Goal: Information Seeking & Learning: Get advice/opinions

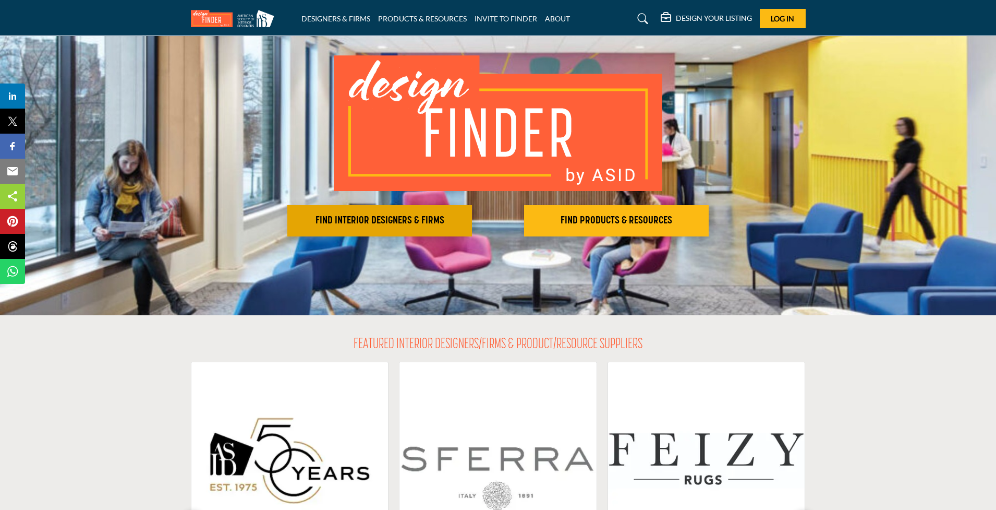
scroll to position [56, 0]
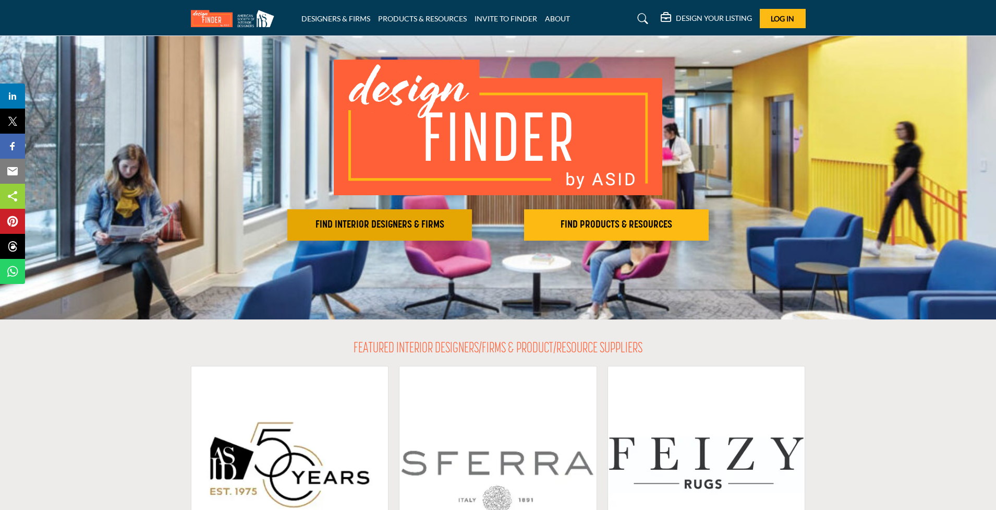
click at [384, 217] on button "FIND INTERIOR DESIGNERS & FIRMS" at bounding box center [379, 224] width 185 height 31
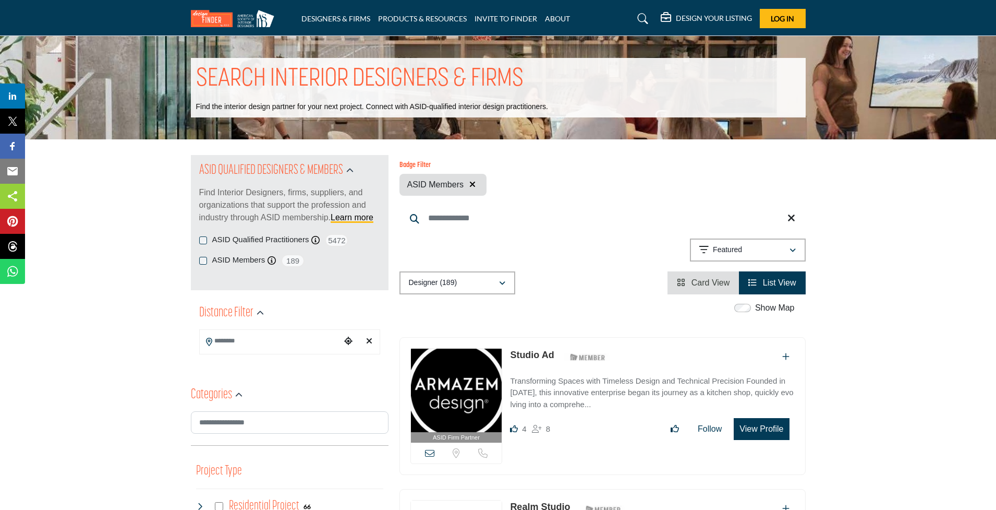
click at [271, 341] on input "Search Location" at bounding box center [270, 341] width 141 height 20
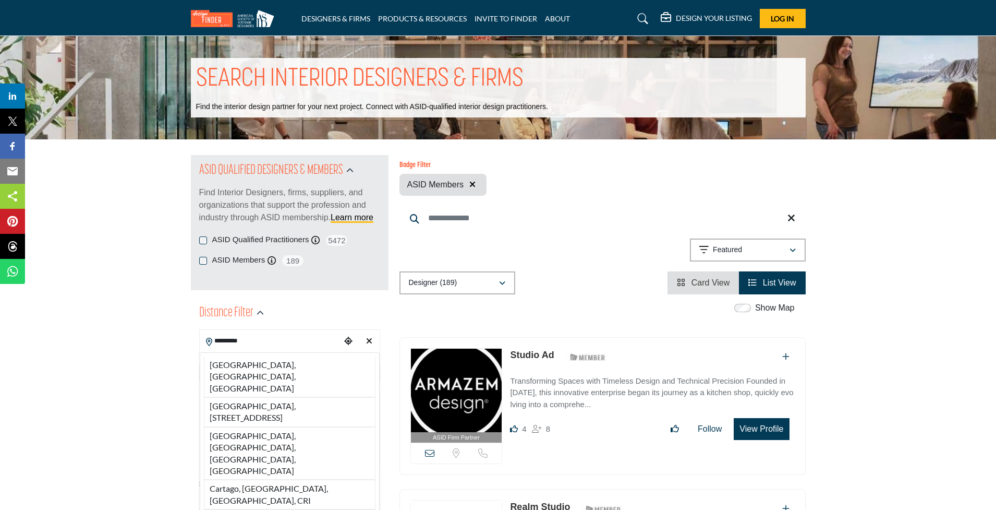
type input "*********"
drag, startPoint x: 271, startPoint y: 341, endPoint x: 278, endPoint y: 364, distance: 23.9
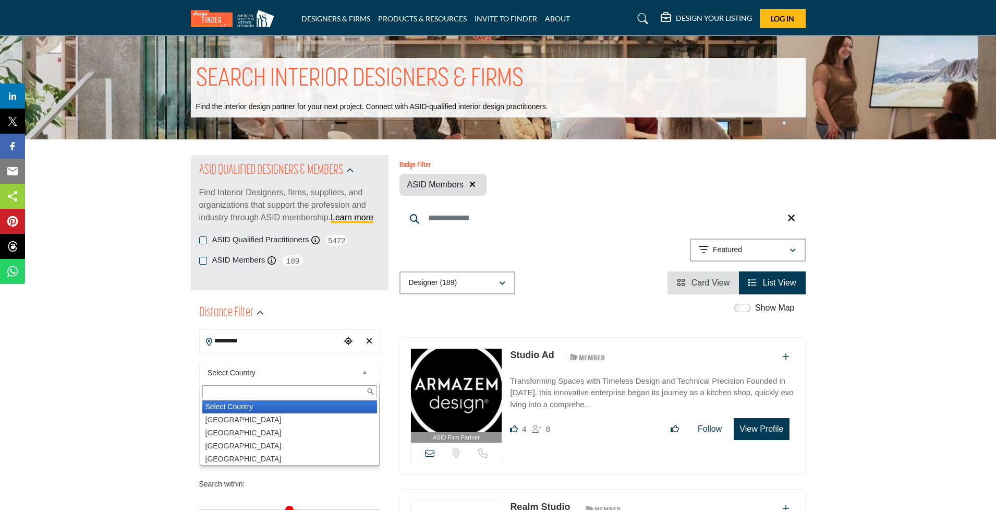
click at [278, 371] on span "Select Country" at bounding box center [283, 372] width 150 height 13
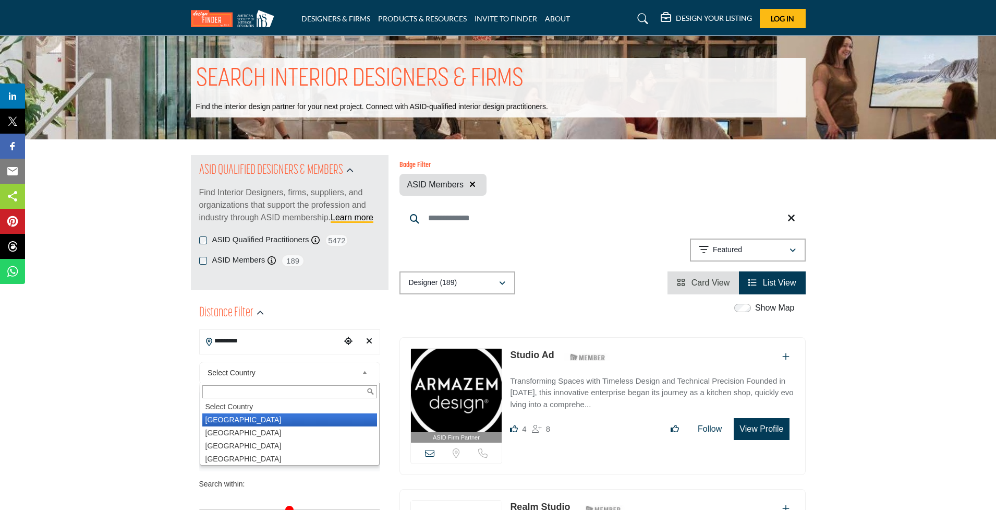
click at [267, 418] on li "United States" at bounding box center [289, 419] width 175 height 13
type input "***"
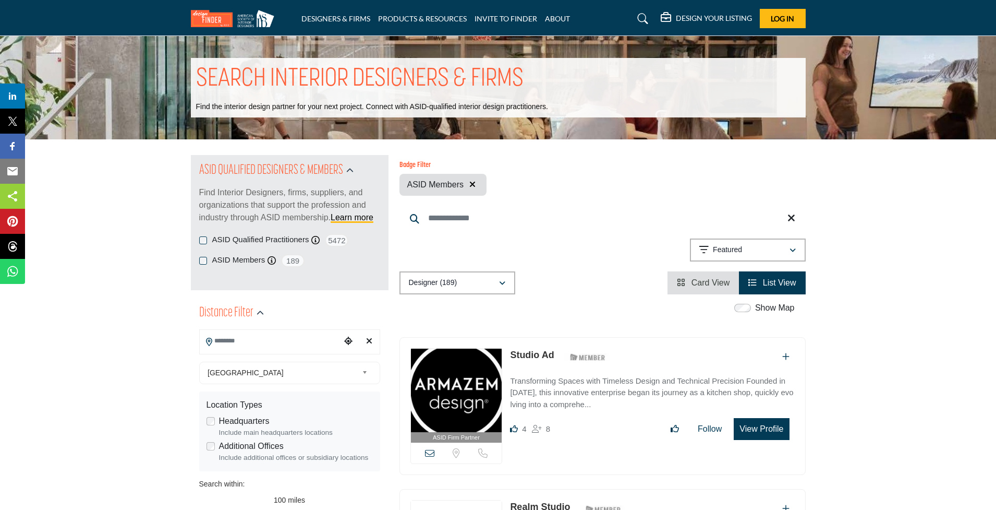
click at [248, 340] on input "Search Location" at bounding box center [270, 341] width 141 height 20
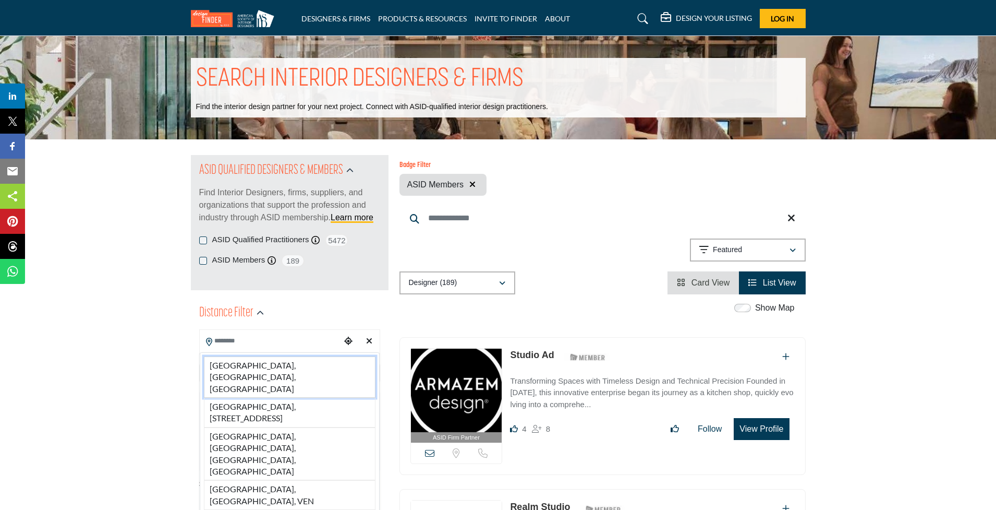
click at [249, 366] on li "San Diego, CA, USA" at bounding box center [290, 376] width 172 height 41
type input "**********"
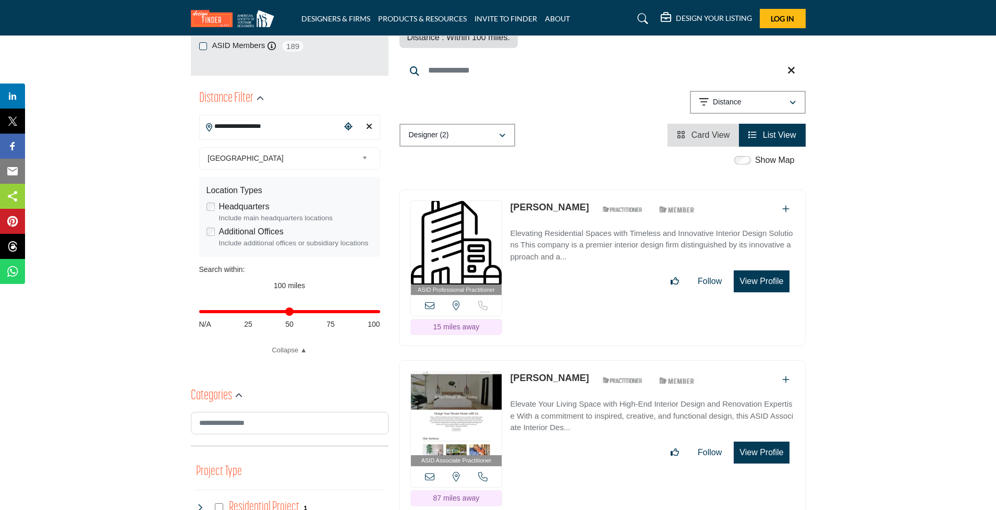
scroll to position [223, 0]
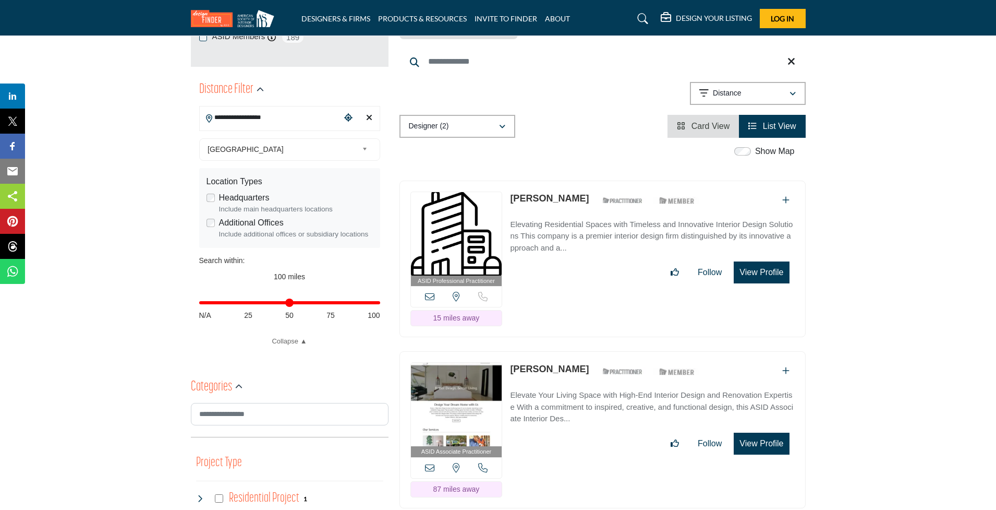
click at [287, 300] on div "Distance in miles N/A 25 50 75 100" at bounding box center [289, 307] width 181 height 41
drag, startPoint x: 376, startPoint y: 300, endPoint x: 290, endPoint y: 303, distance: 86.6
type input "**"
click at [290, 303] on input "Distance in miles" at bounding box center [289, 303] width 181 height 2
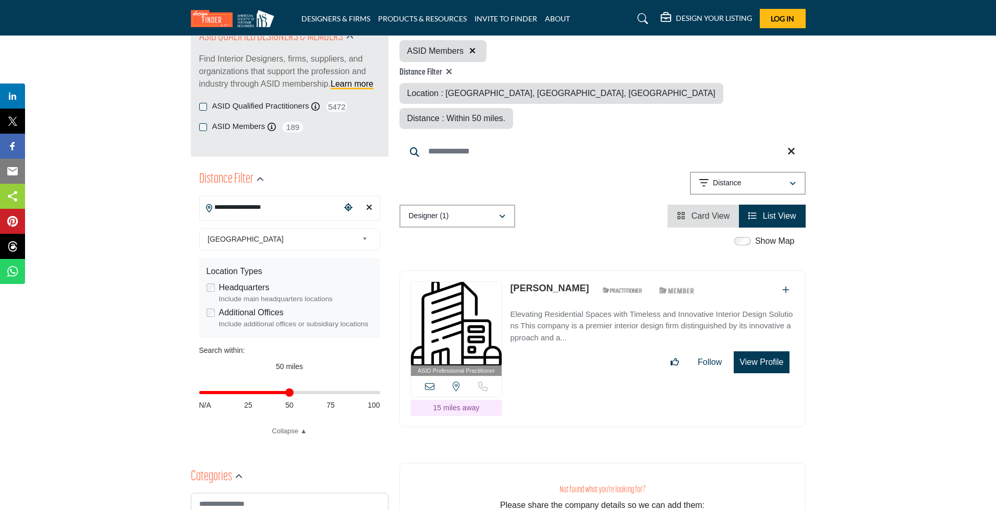
scroll to position [63, 0]
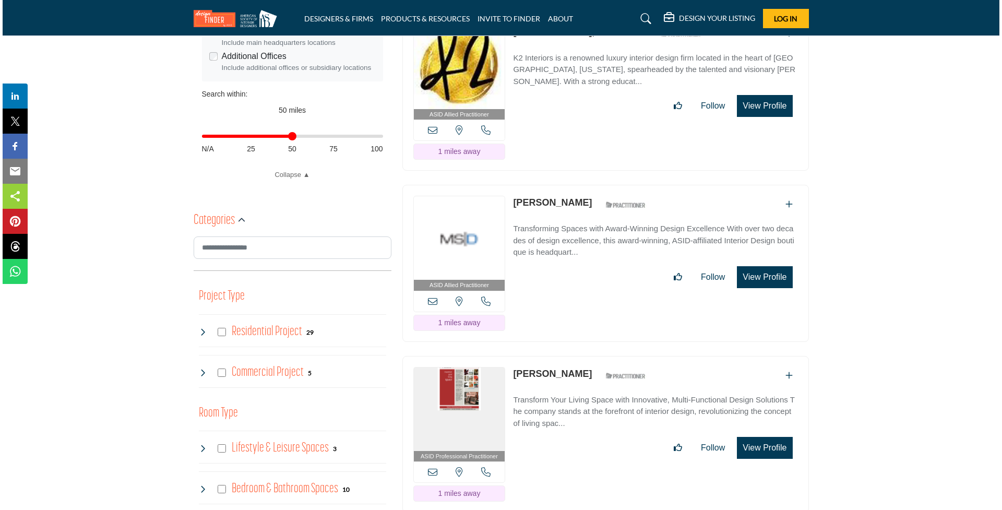
scroll to position [392, 0]
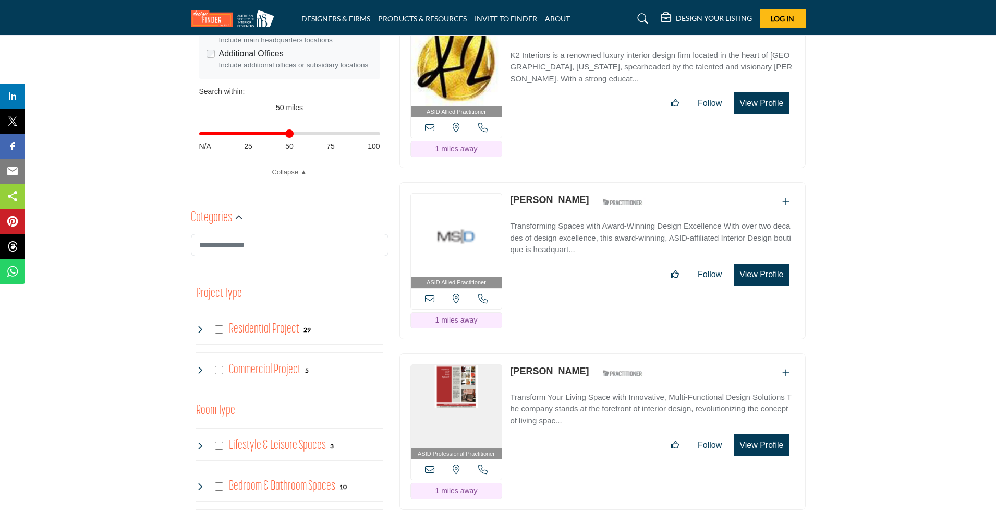
click at [757, 434] on button "View Profile" at bounding box center [761, 445] width 55 height 22
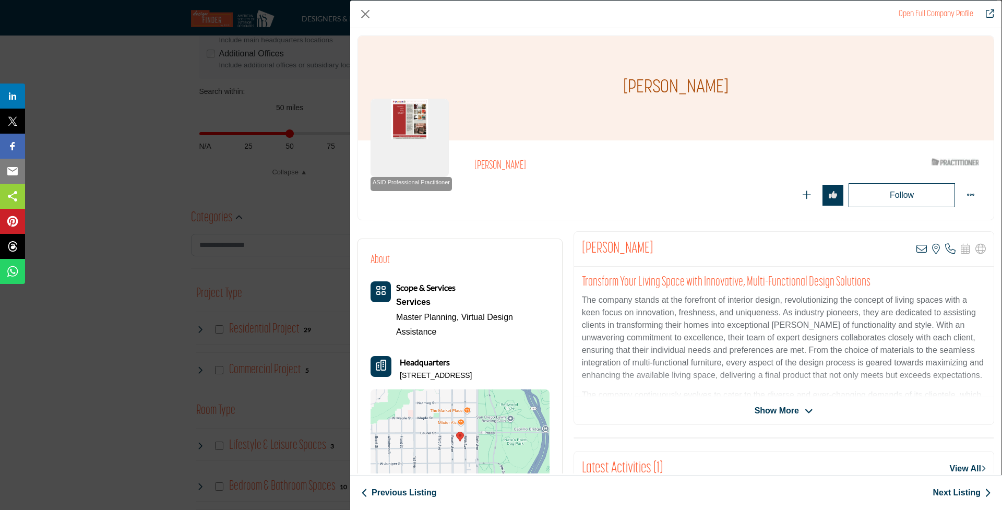
click at [780, 401] on div "Beverly Feldman View email address of this listing View the location of this li…" at bounding box center [783, 328] width 420 height 194
click at [781, 406] on span "Show More" at bounding box center [776, 410] width 44 height 13
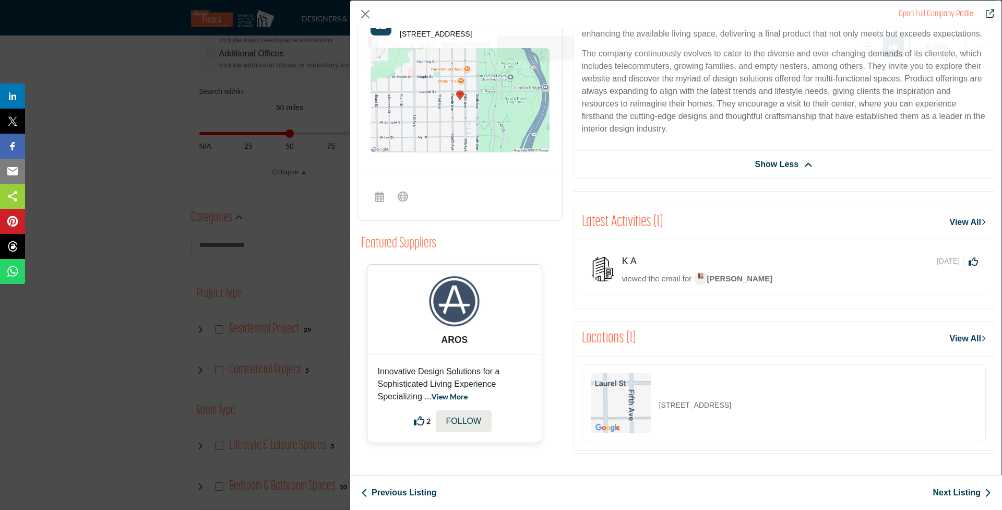
scroll to position [394, 0]
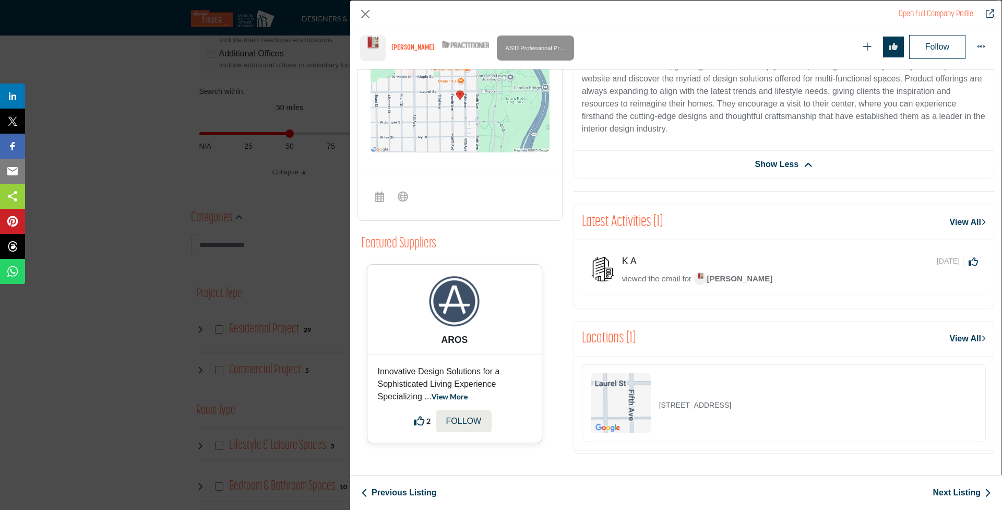
click at [452, 392] on link "View More" at bounding box center [449, 396] width 36 height 9
click at [452, 375] on p "Innovative Design Solutions for a Sophisticated Living Experience Specializing …" at bounding box center [455, 384] width 154 height 38
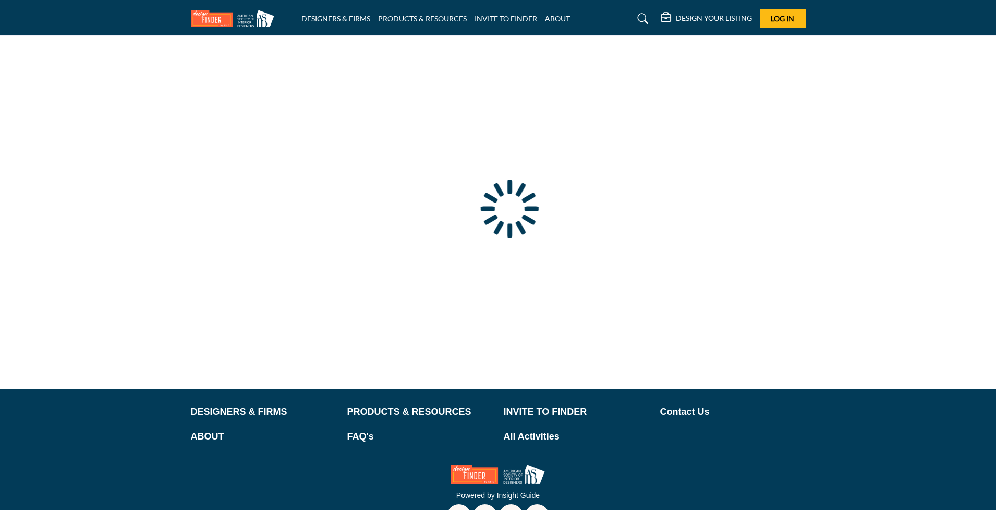
type input "**********"
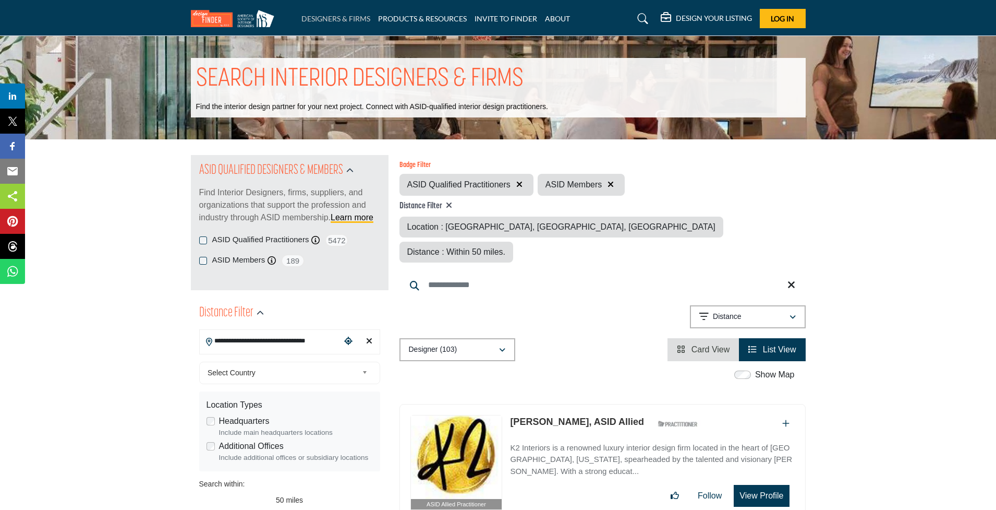
click at [343, 17] on link "DESIGNERS & FIRMS" at bounding box center [336, 18] width 69 height 9
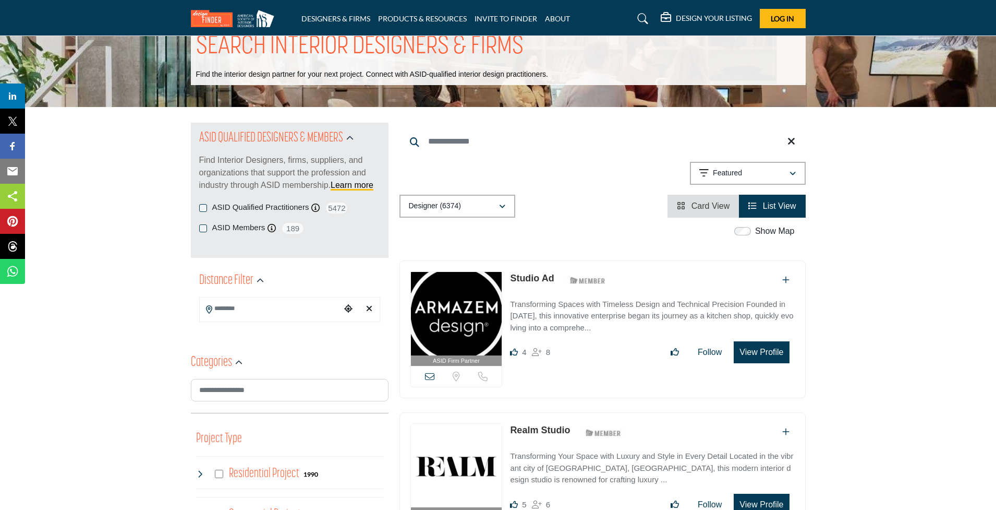
click at [504, 201] on div "button" at bounding box center [502, 205] width 7 height 9
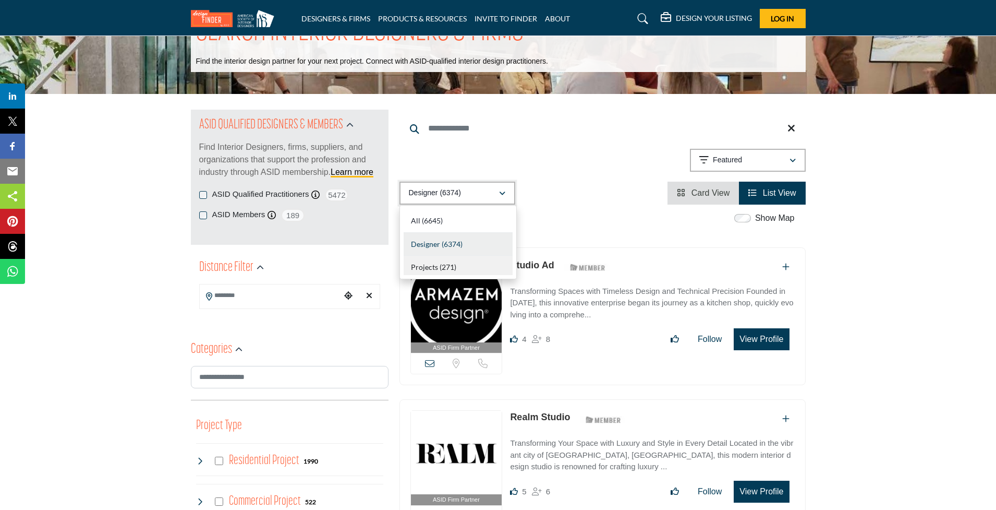
scroll to position [49, 0]
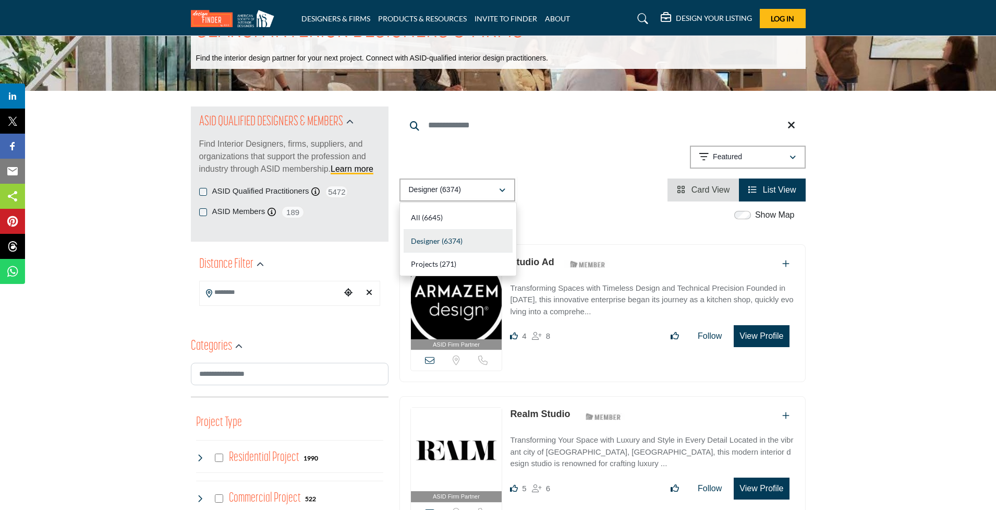
click at [468, 238] on div "Designer (6374)" at bounding box center [458, 241] width 109 height 23
click at [707, 188] on span "Card View" at bounding box center [711, 189] width 39 height 9
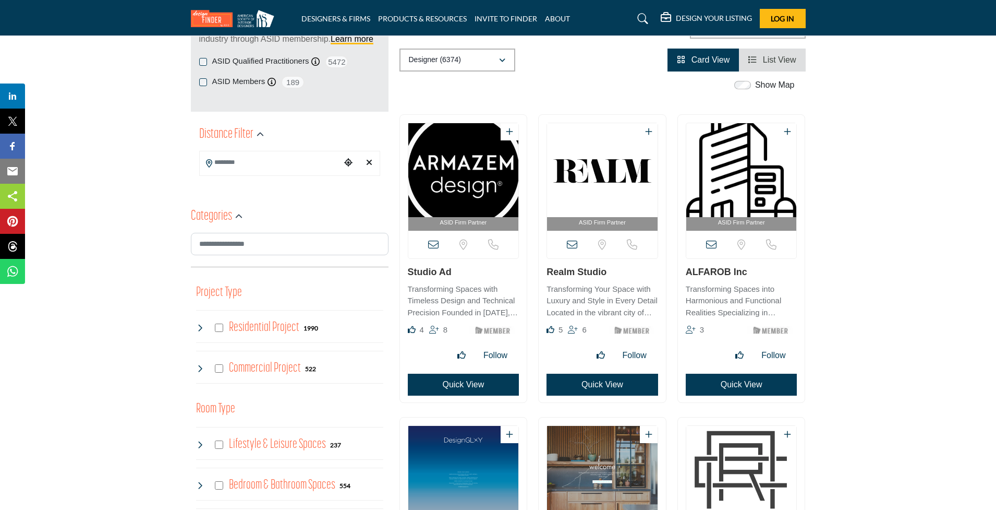
scroll to position [222, 0]
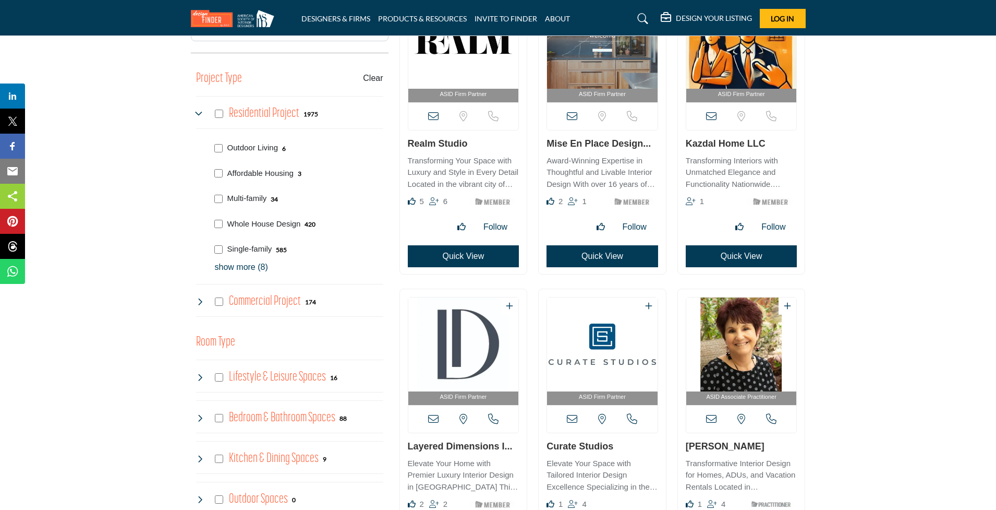
scroll to position [395, 0]
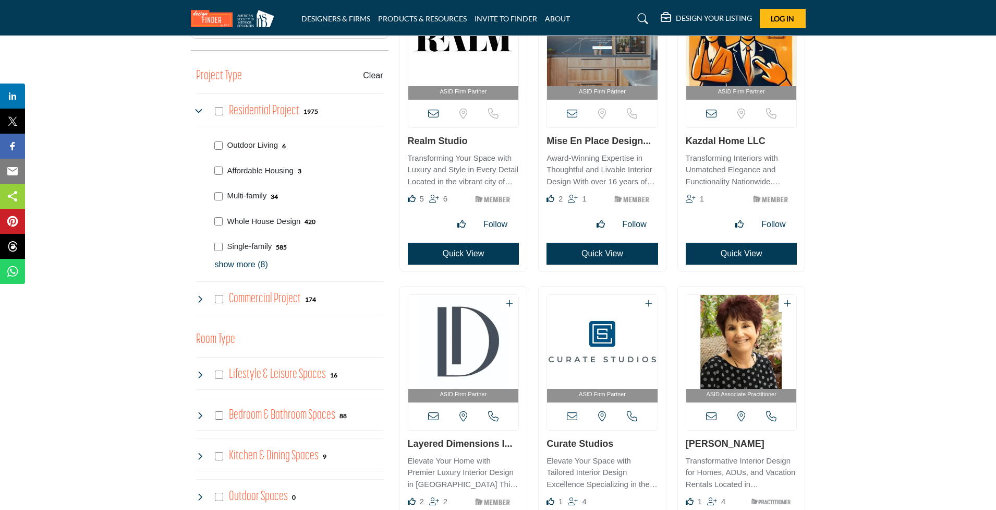
click at [256, 259] on p "show more (8)" at bounding box center [299, 264] width 169 height 13
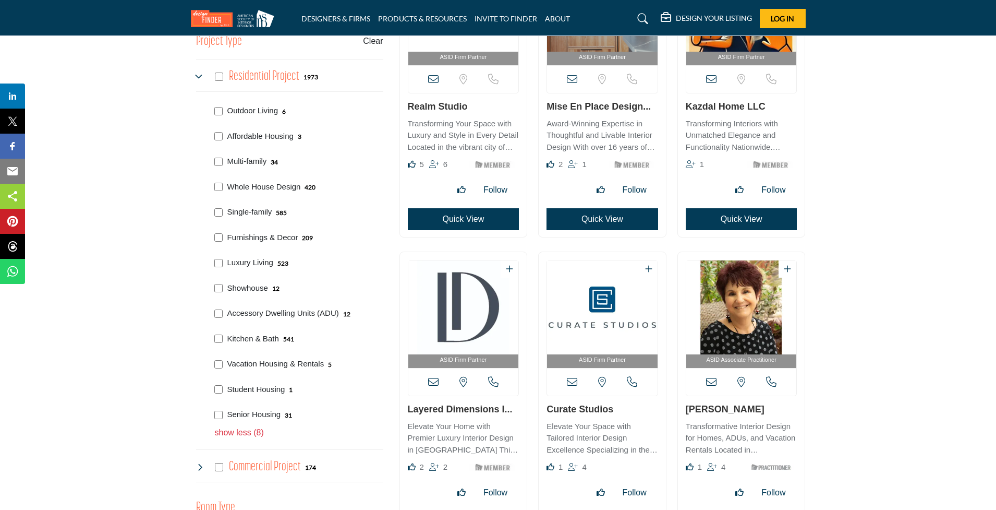
scroll to position [430, 0]
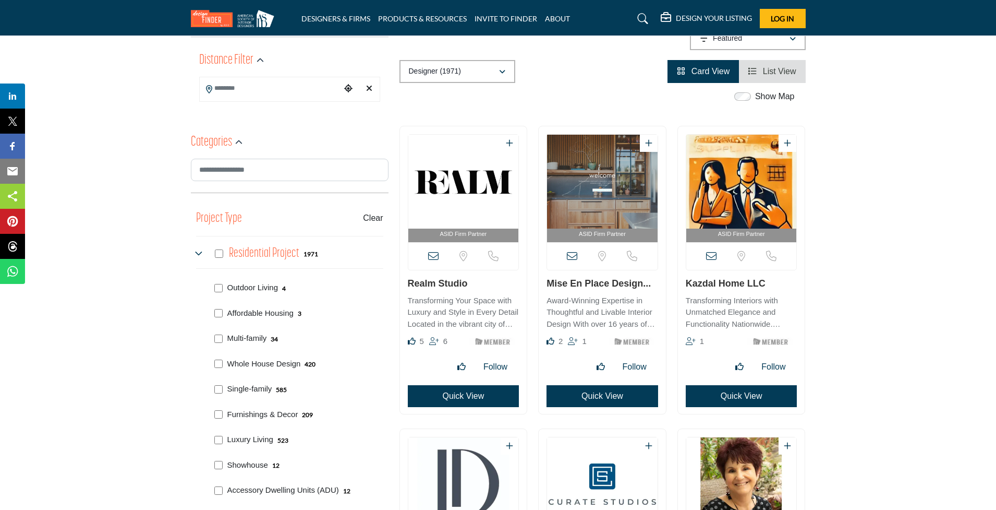
scroll to position [249, 0]
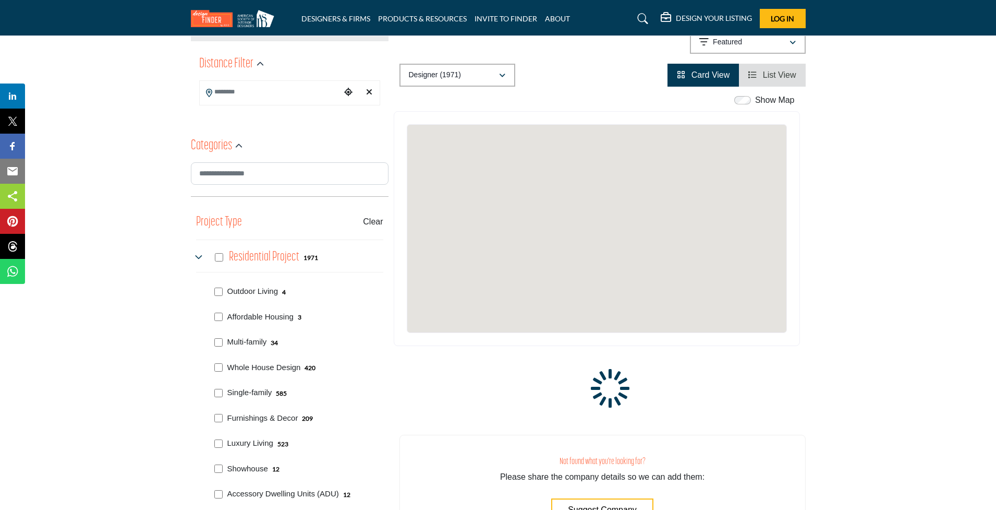
click at [751, 102] on div "Show Map" at bounding box center [766, 100] width 58 height 13
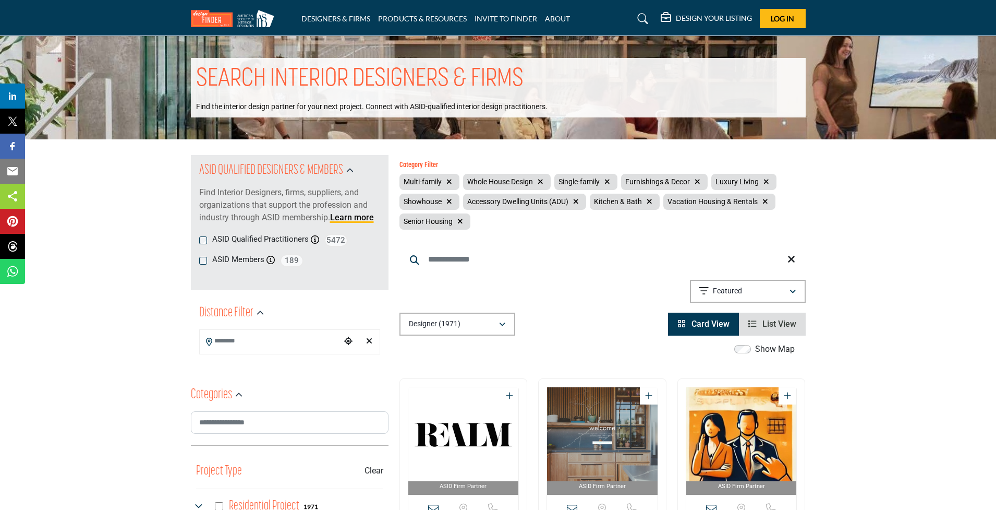
click at [270, 332] on input "Search Location" at bounding box center [270, 341] width 141 height 20
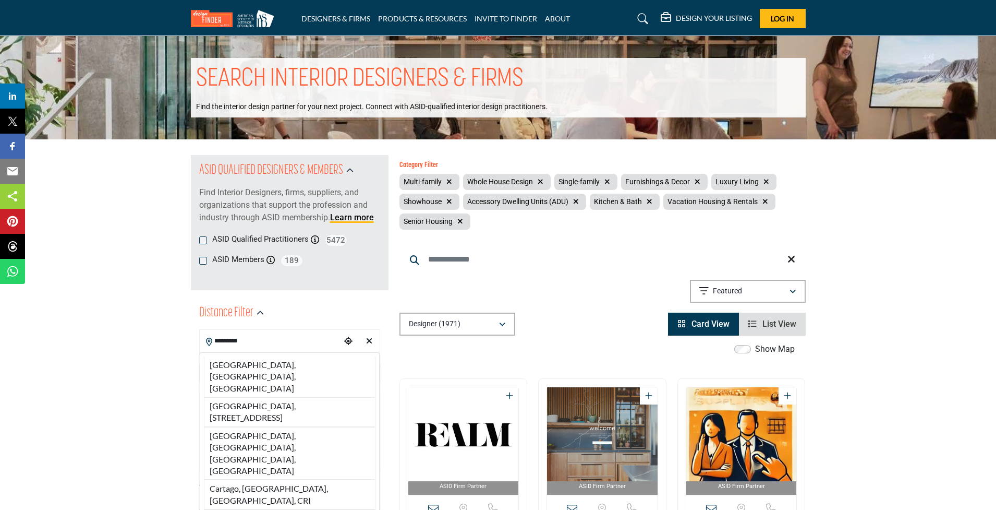
type input "*********"
drag, startPoint x: 270, startPoint y: 332, endPoint x: 291, endPoint y: 478, distance: 147.0
click at [291, 478] on div "Search within:" at bounding box center [289, 483] width 181 height 11
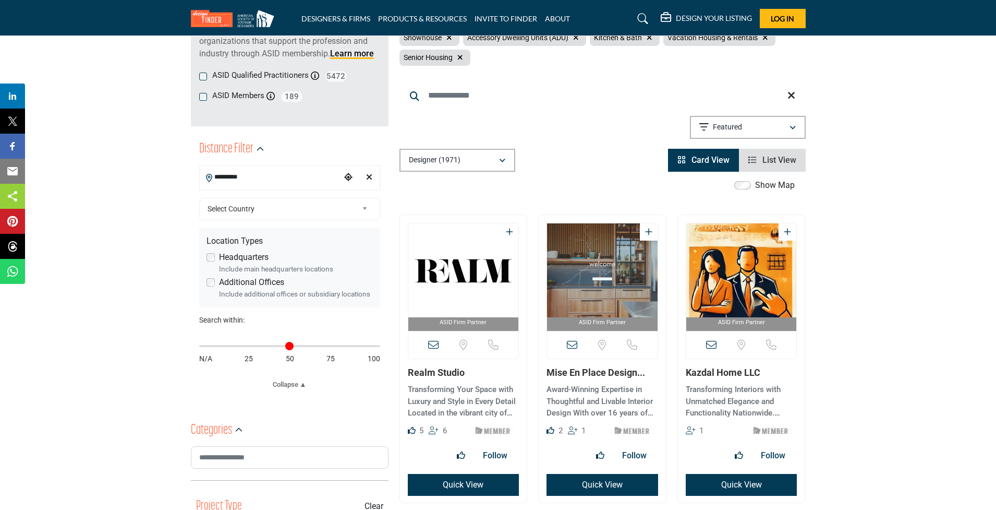
scroll to position [169, 0]
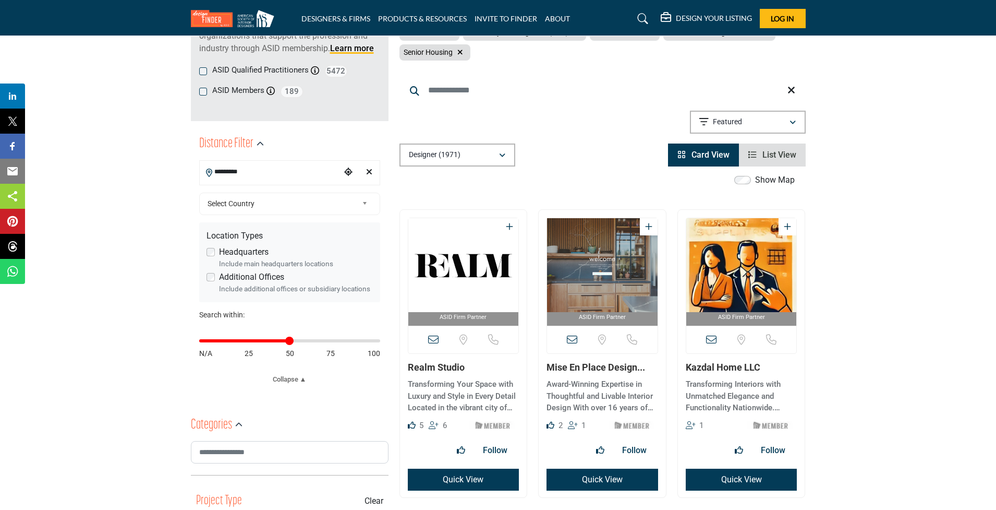
type input "**"
click at [285, 340] on input "Distance in miles" at bounding box center [289, 341] width 181 height 2
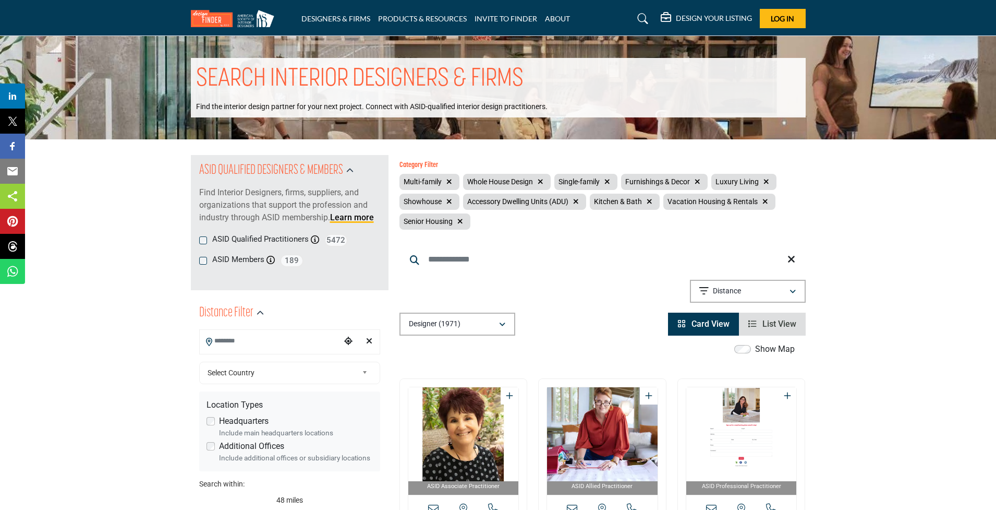
click at [256, 341] on input "Search Location" at bounding box center [270, 341] width 141 height 20
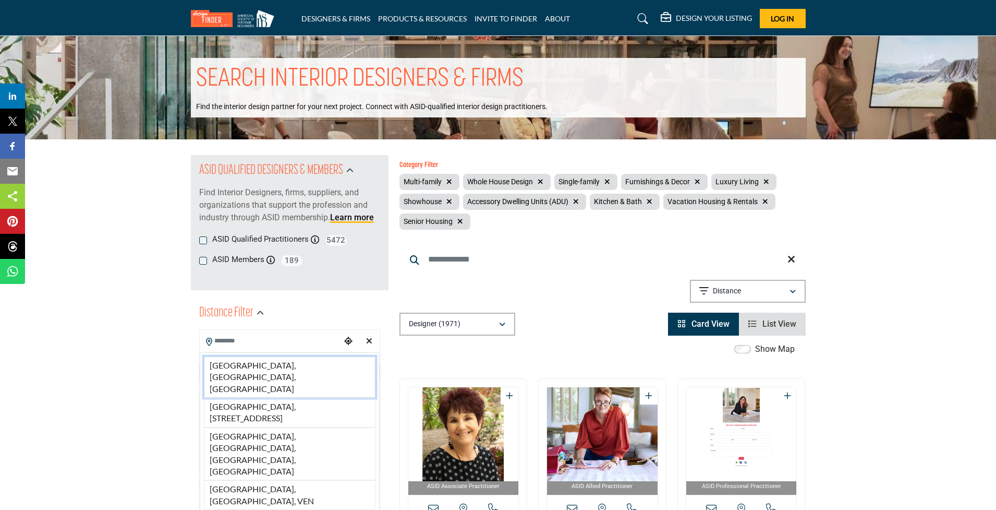
click at [256, 362] on li "San Diego, CA, USA" at bounding box center [290, 376] width 172 height 41
type input "**********"
type input "***"
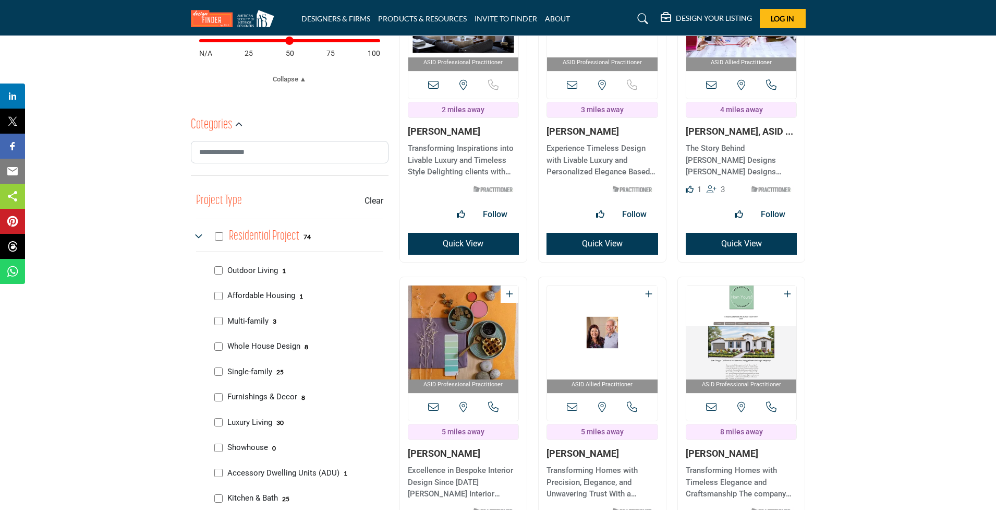
scroll to position [486, 0]
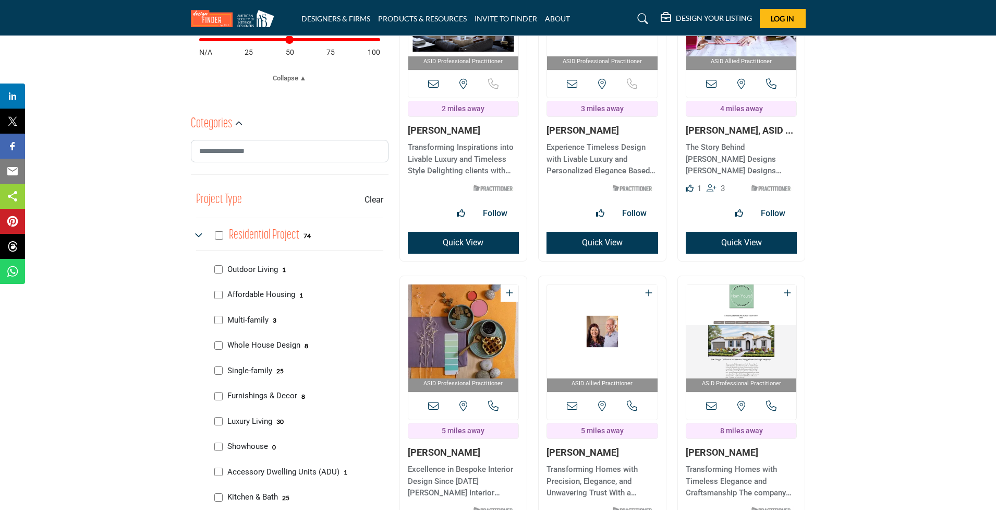
click at [733, 328] on img "Open Listing in new tab" at bounding box center [742, 331] width 111 height 94
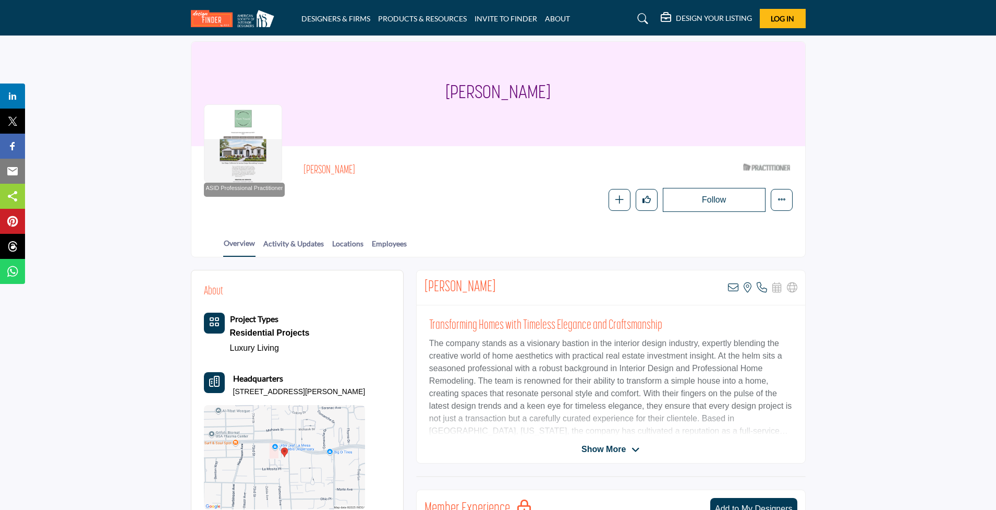
scroll to position [155, 0]
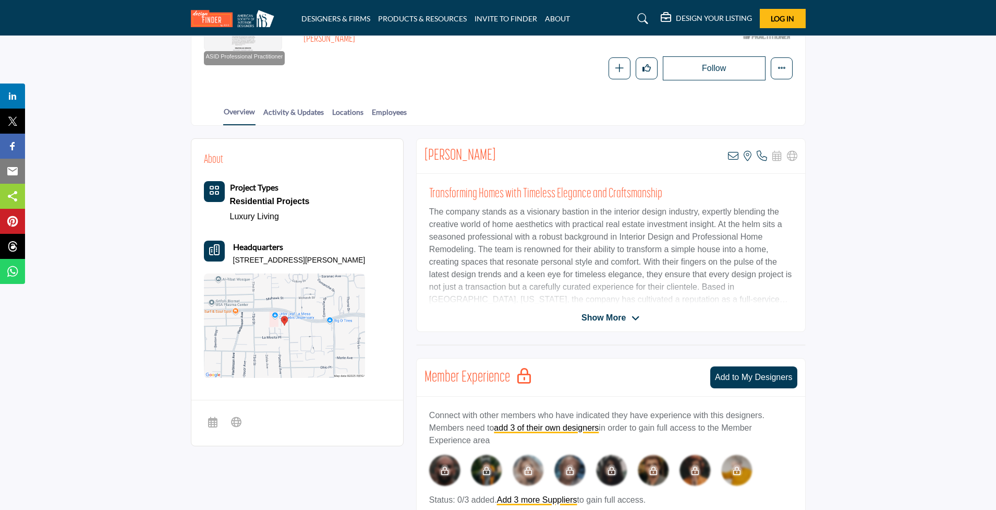
click at [585, 315] on span "Show More" at bounding box center [604, 317] width 44 height 13
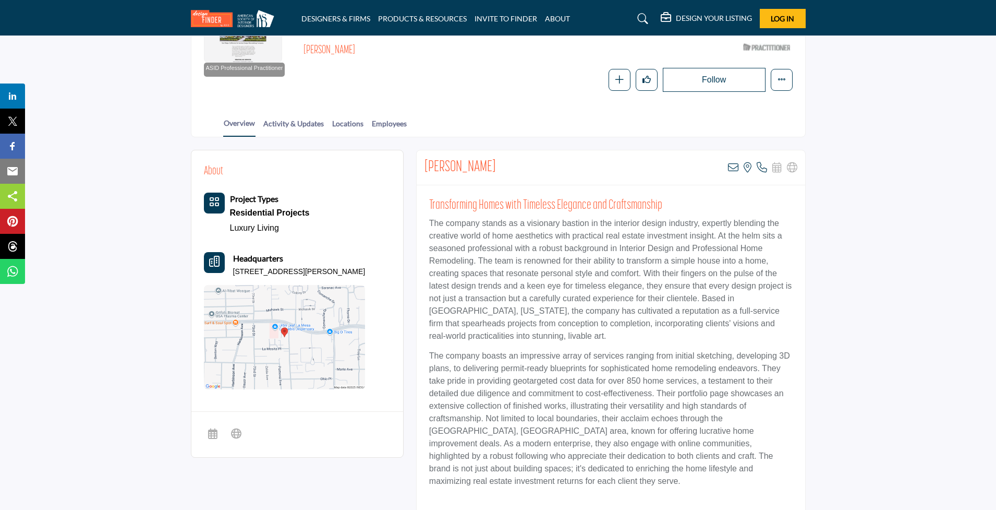
scroll to position [70, 0]
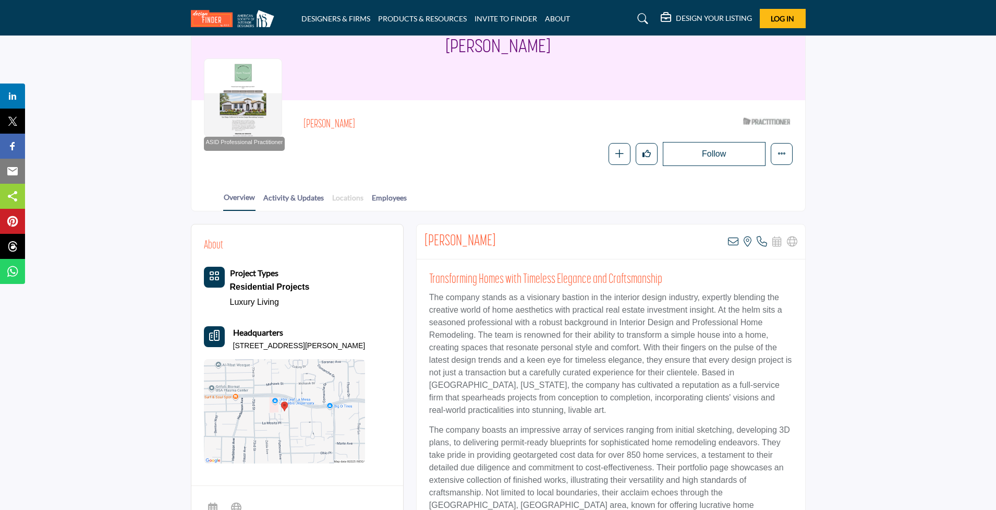
click at [364, 196] on link "Locations" at bounding box center [348, 201] width 32 height 18
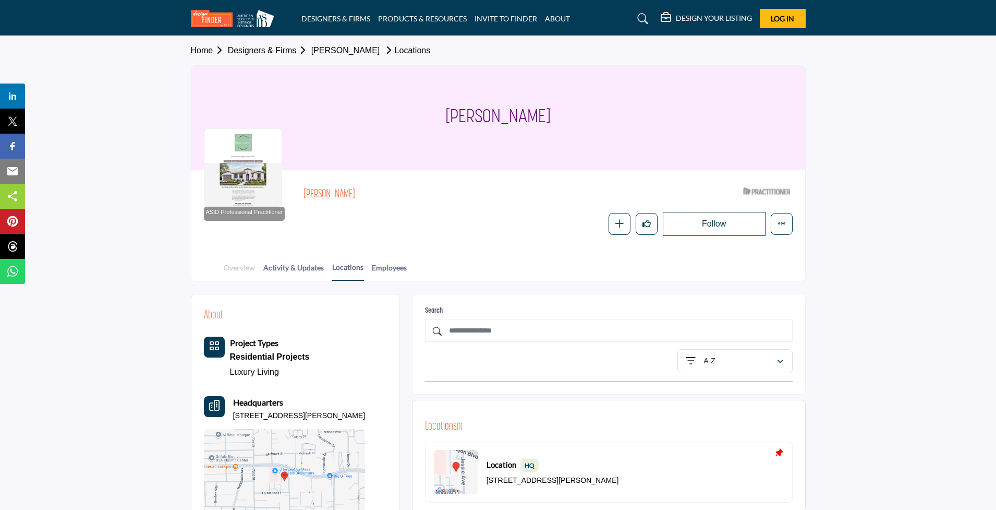
click at [237, 263] on link "Overview" at bounding box center [239, 271] width 32 height 18
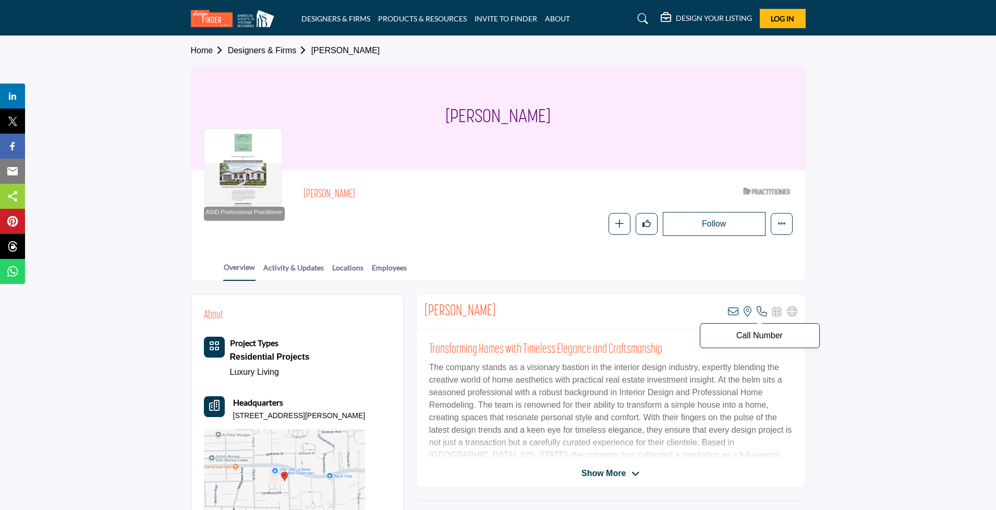
click at [762, 308] on icon at bounding box center [762, 311] width 10 height 10
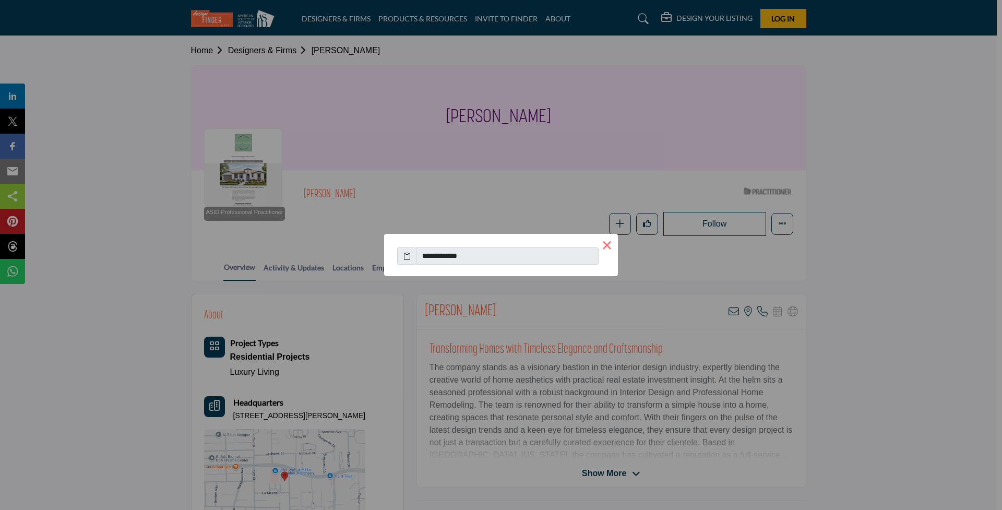
click at [605, 240] on button "×" at bounding box center [607, 245] width 22 height 22
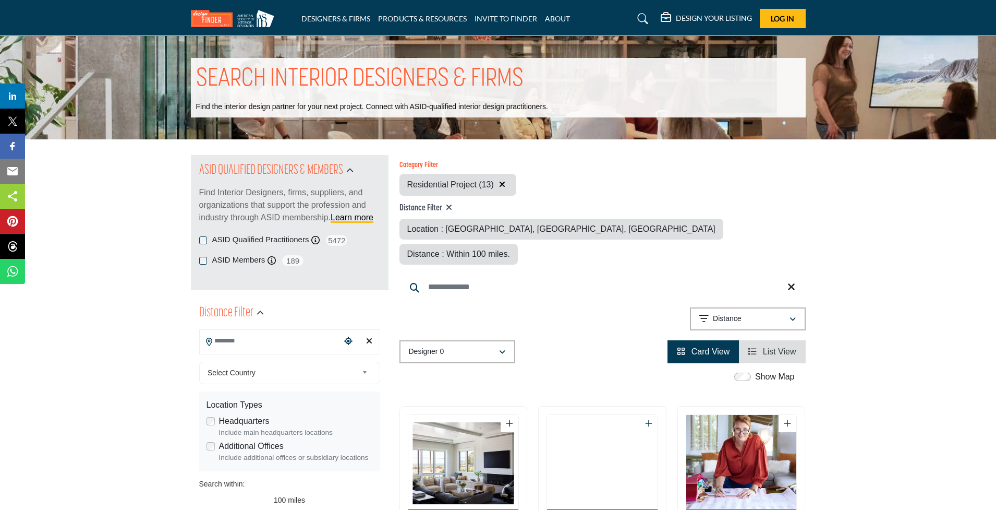
type input "**********"
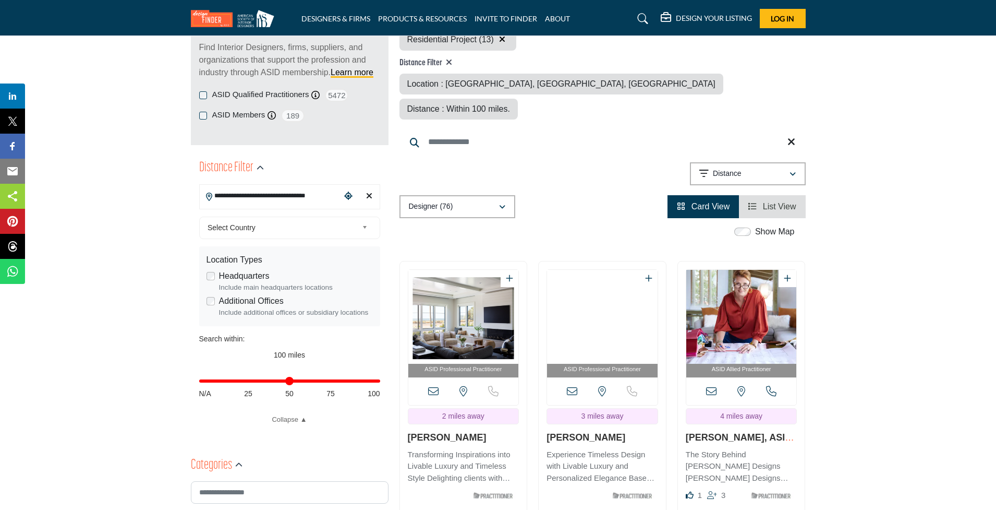
scroll to position [149, 0]
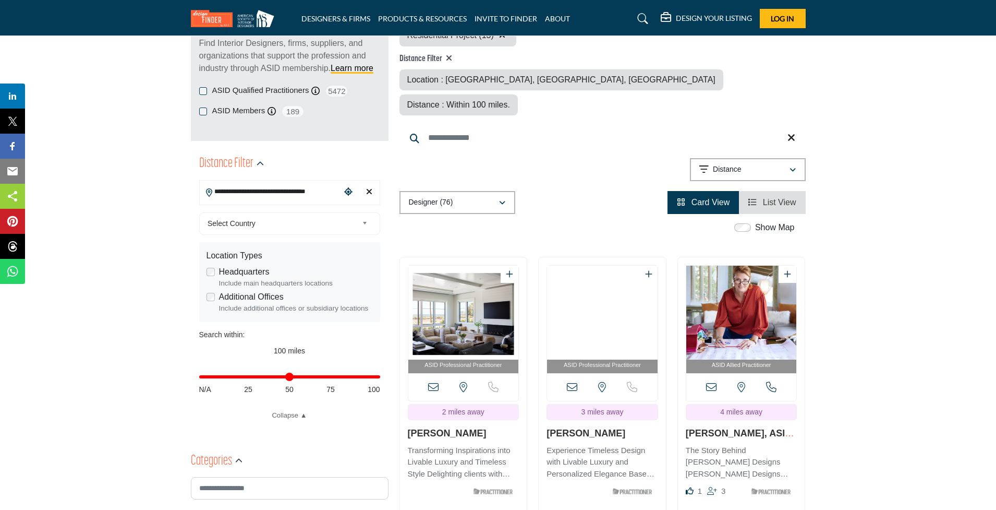
click at [731, 300] on img "Open Listing in new tab" at bounding box center [742, 313] width 111 height 94
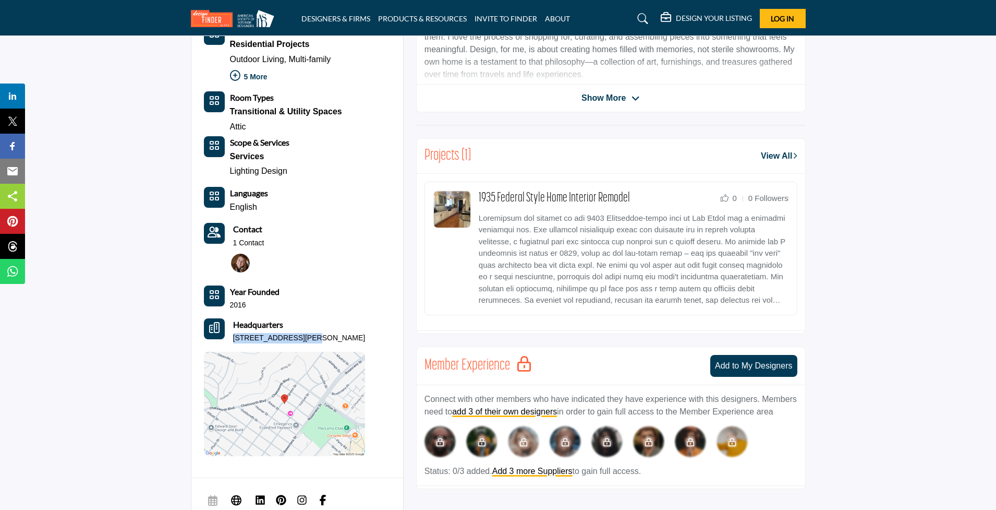
drag, startPoint x: 233, startPoint y: 330, endPoint x: 304, endPoint y: 333, distance: 71.5
click at [304, 333] on p "3145 James St, 92106-1438, USA" at bounding box center [299, 338] width 133 height 10
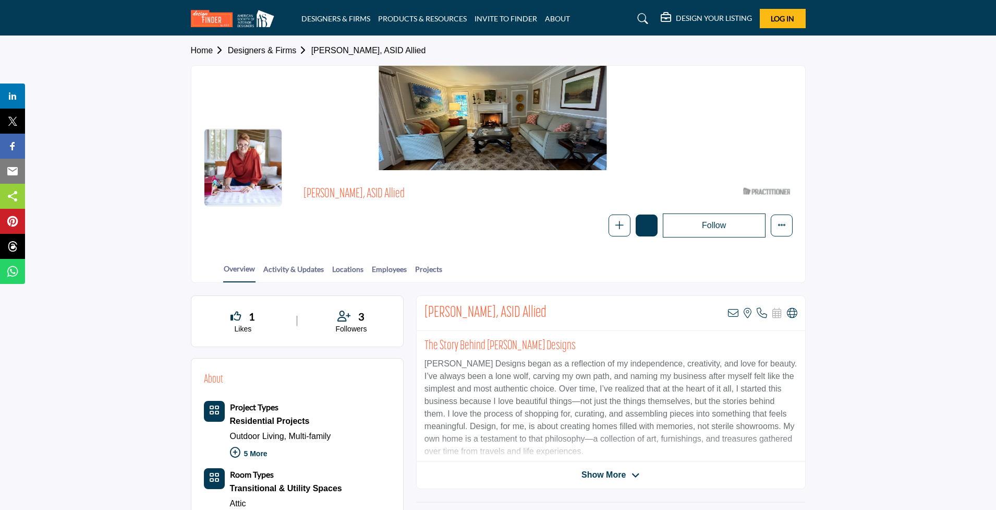
click at [650, 222] on icon "Like" at bounding box center [647, 225] width 8 height 8
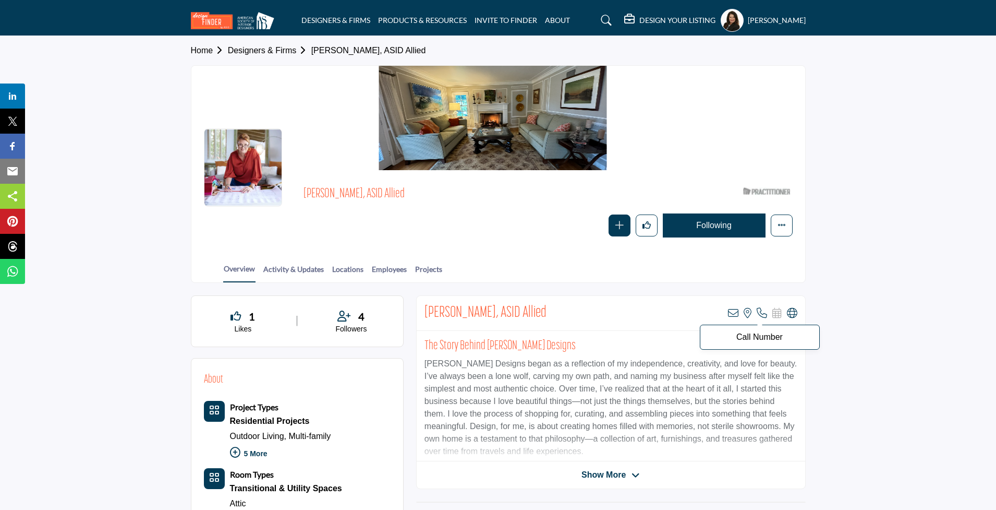
click at [764, 311] on icon at bounding box center [762, 313] width 10 height 10
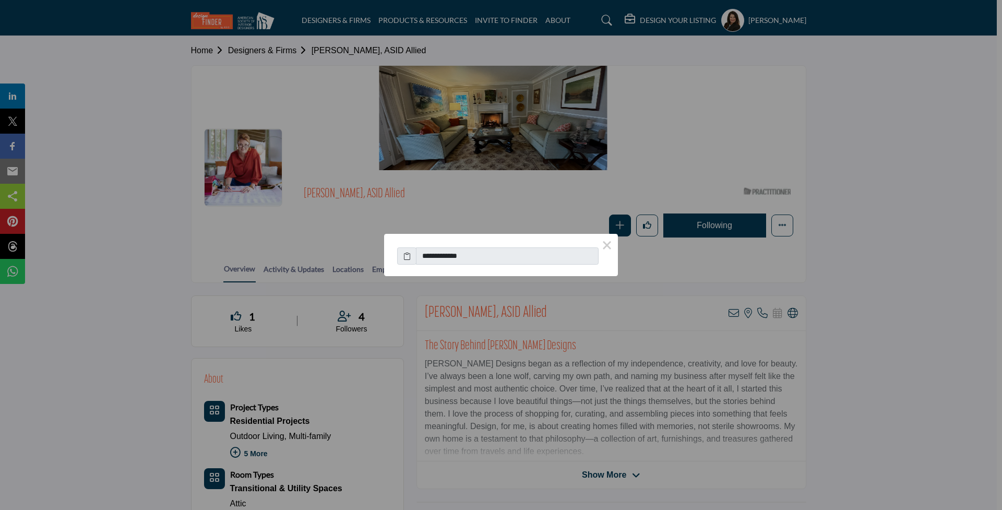
click at [732, 302] on div "**********" at bounding box center [501, 255] width 1002 height 510
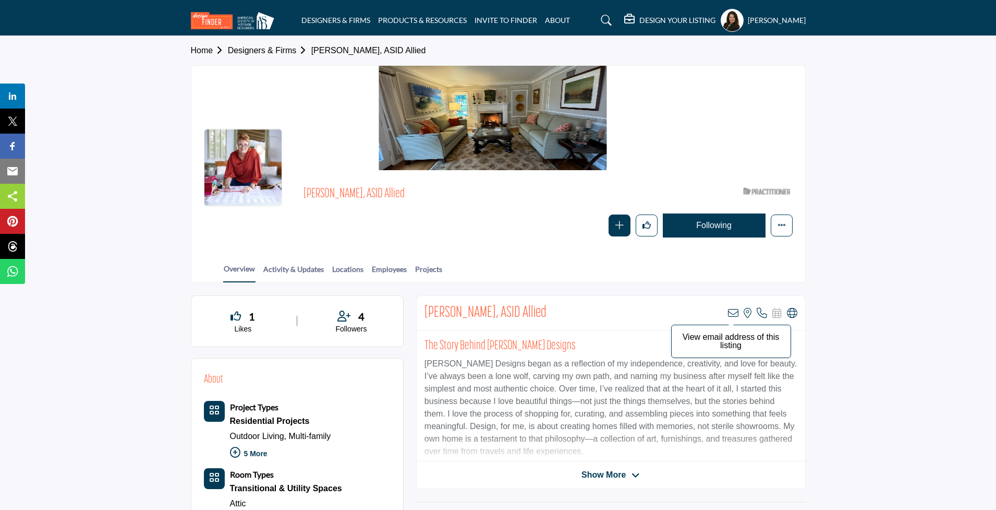
click at [732, 310] on icon at bounding box center [733, 313] width 10 height 10
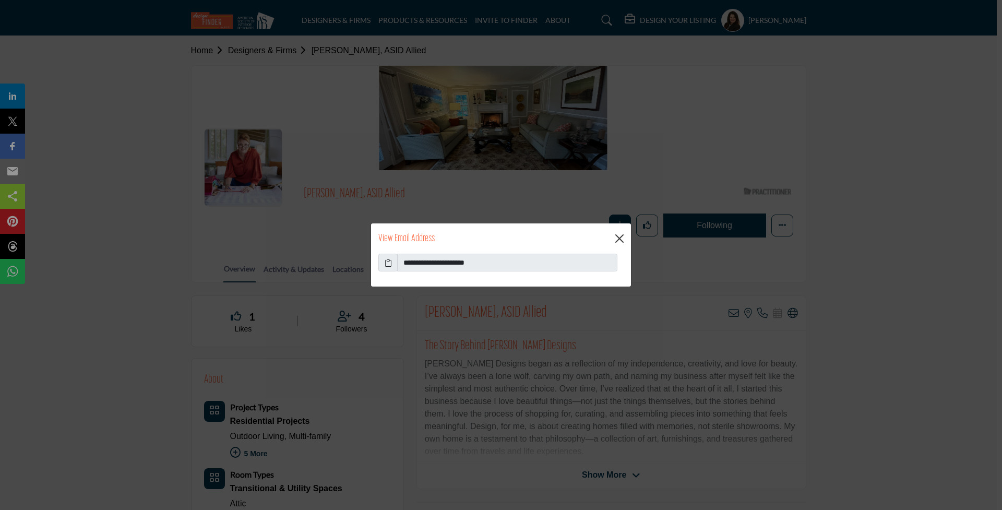
click at [619, 239] on button "Close" at bounding box center [619, 239] width 16 height 16
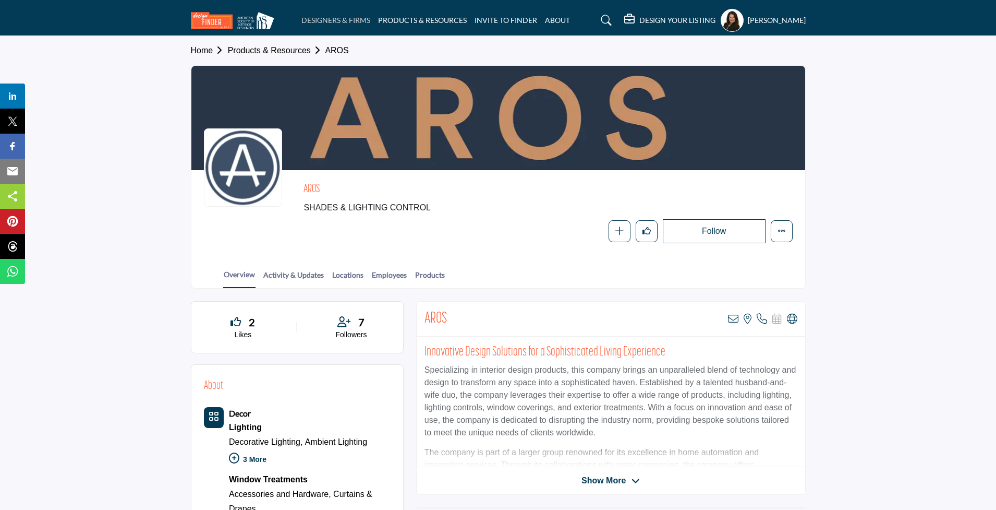
click at [334, 21] on link "DESIGNERS & FIRMS" at bounding box center [336, 20] width 69 height 9
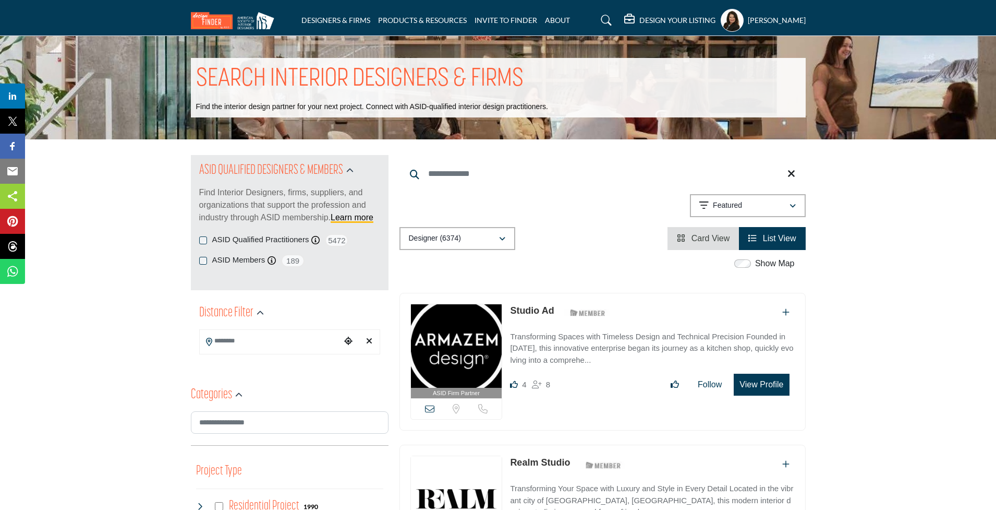
click at [219, 343] on input "Search Location" at bounding box center [270, 341] width 141 height 20
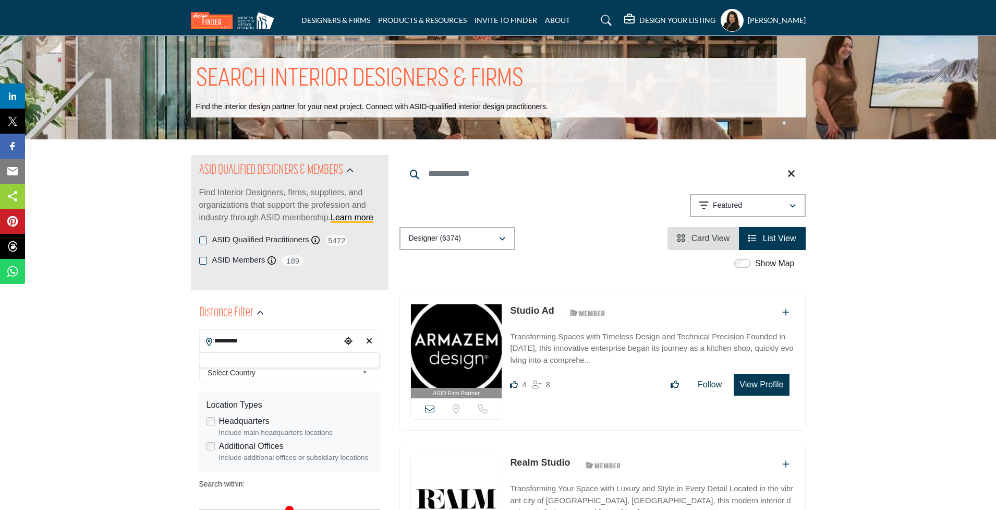
drag, startPoint x: 219, startPoint y: 343, endPoint x: 217, endPoint y: 366, distance: 23.0
click at [217, 366] on div at bounding box center [290, 360] width 180 height 16
click at [236, 335] on input "*********" at bounding box center [270, 341] width 141 height 20
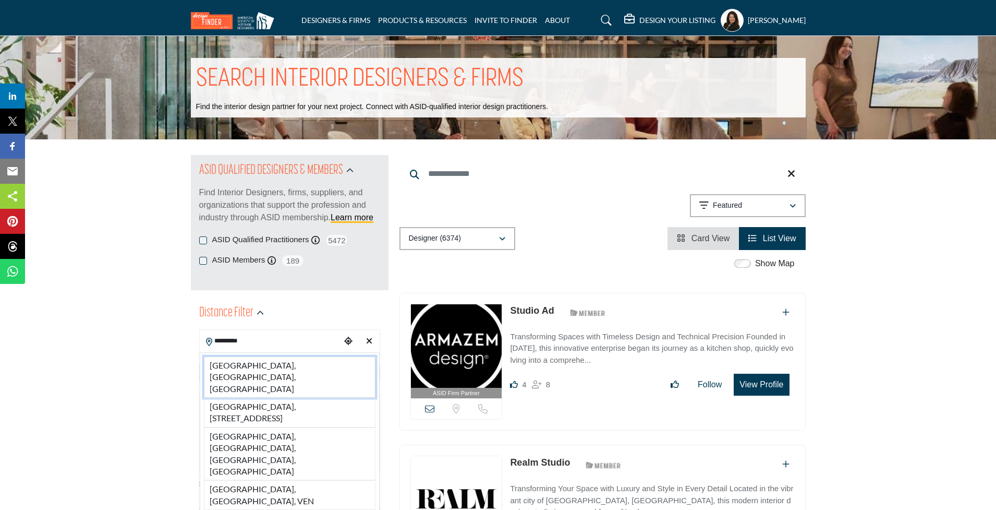
click at [239, 365] on li "San Diego, CA, USA" at bounding box center [290, 376] width 172 height 41
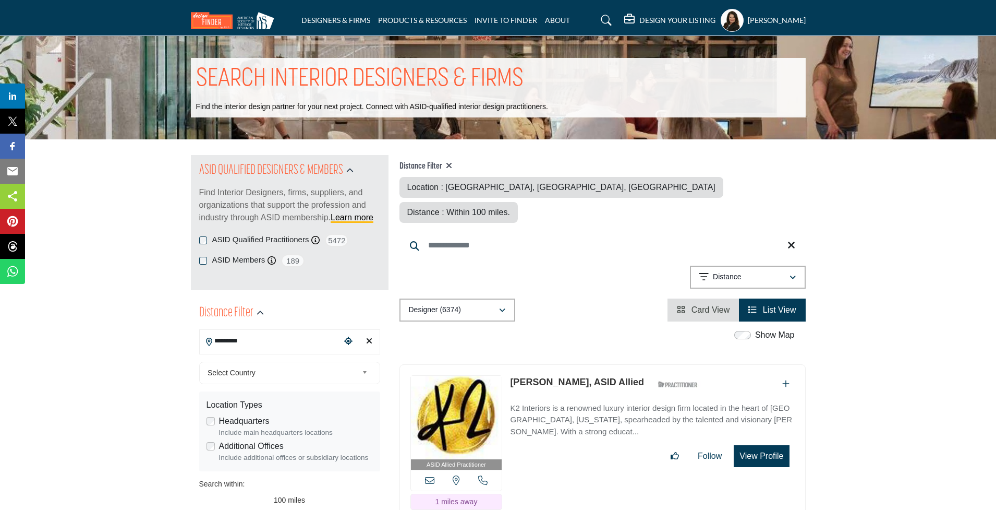
type input "**********"
type input "***"
click at [245, 363] on div "Select Country" at bounding box center [289, 373] width 181 height 22
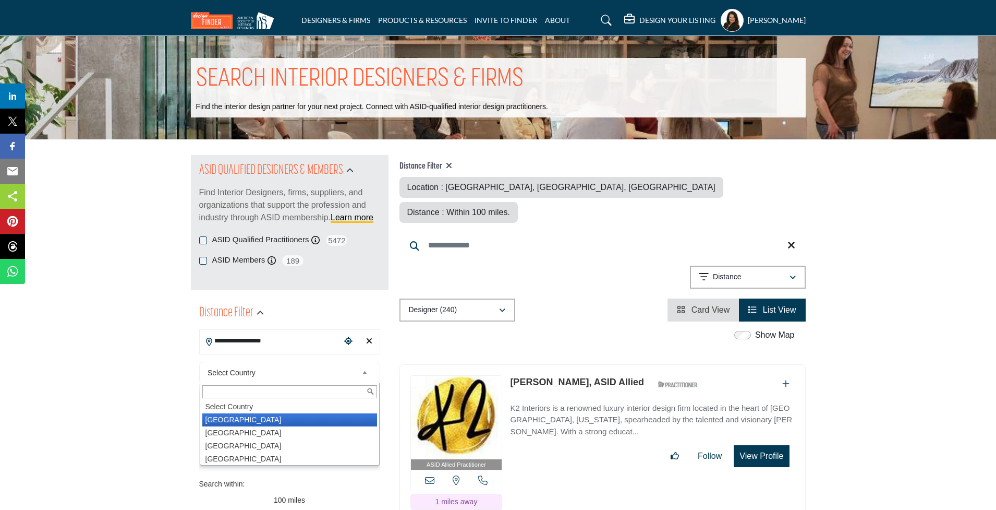
click at [210, 416] on li "United States" at bounding box center [289, 419] width 175 height 13
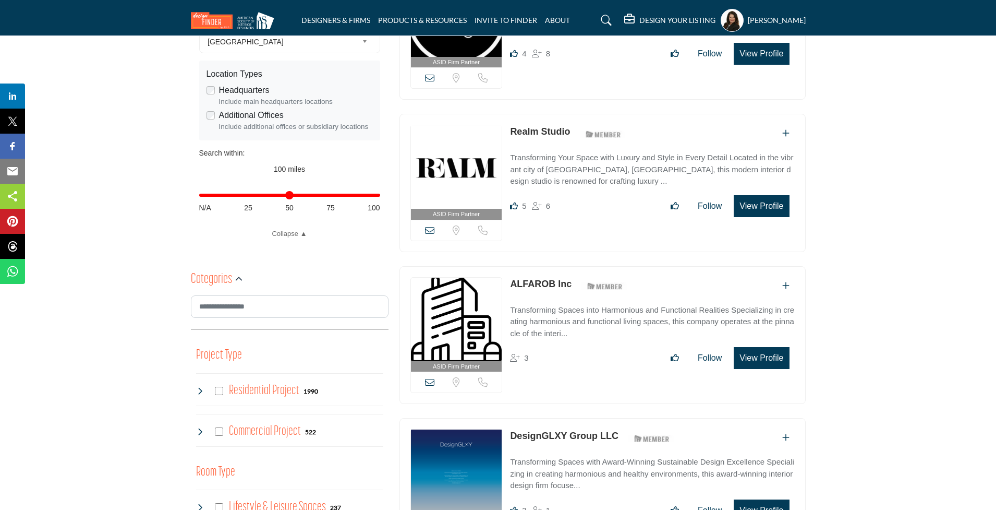
scroll to position [331, 0]
click at [323, 192] on div "Distance in miles N/A 25 50 75 100" at bounding box center [289, 199] width 181 height 41
drag, startPoint x: 378, startPoint y: 191, endPoint x: 288, endPoint y: 202, distance: 90.9
type input "**"
click at [288, 202] on div "Distance in miles N/A 25 50 75 100" at bounding box center [289, 199] width 181 height 41
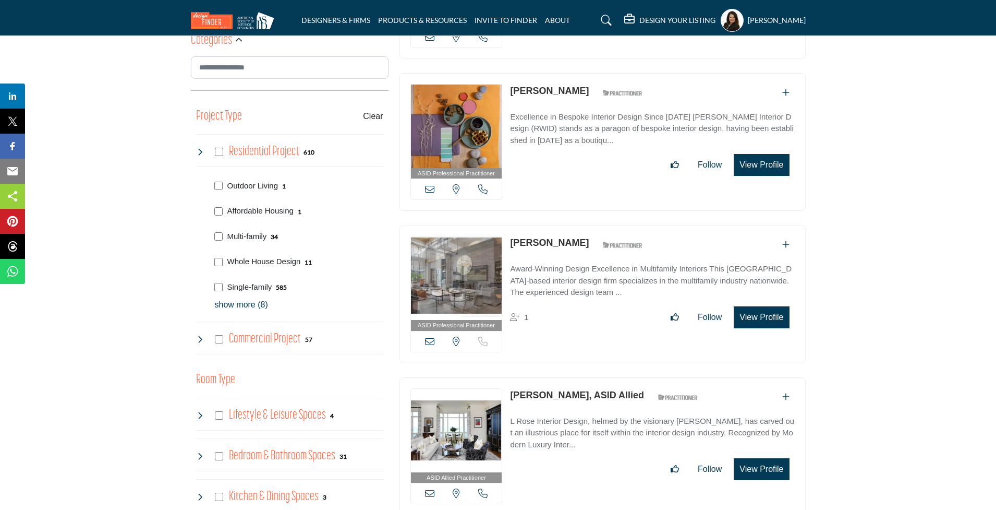
click at [235, 301] on p "show more (8)" at bounding box center [299, 304] width 169 height 13
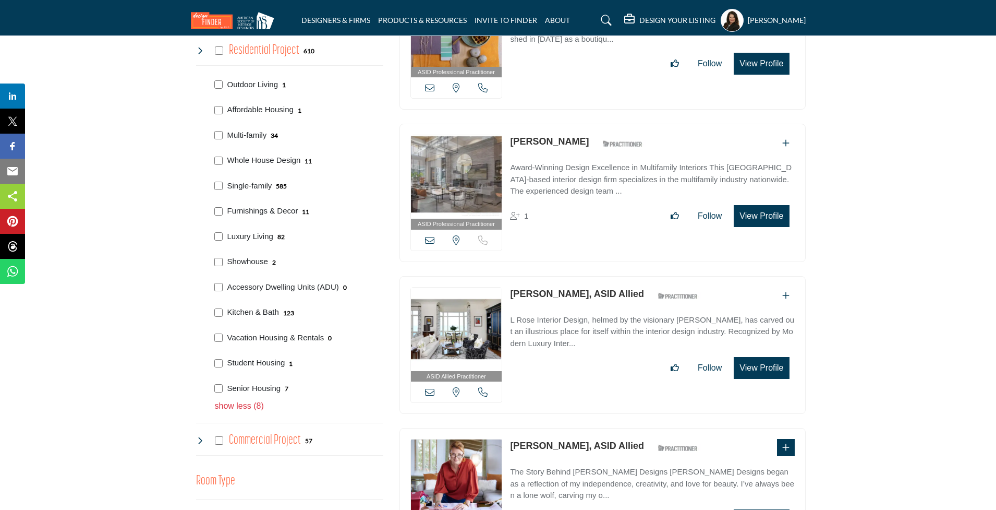
scroll to position [672, 0]
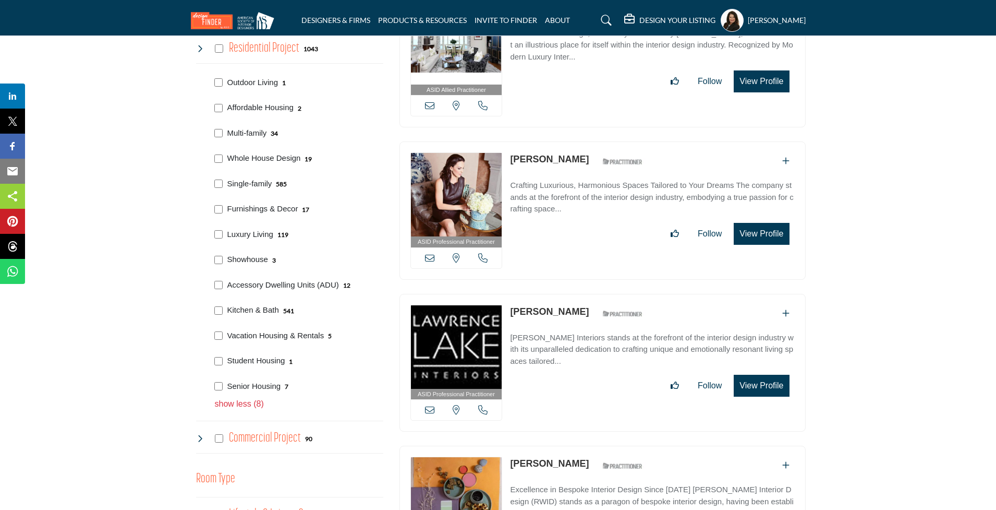
scroll to position [683, 0]
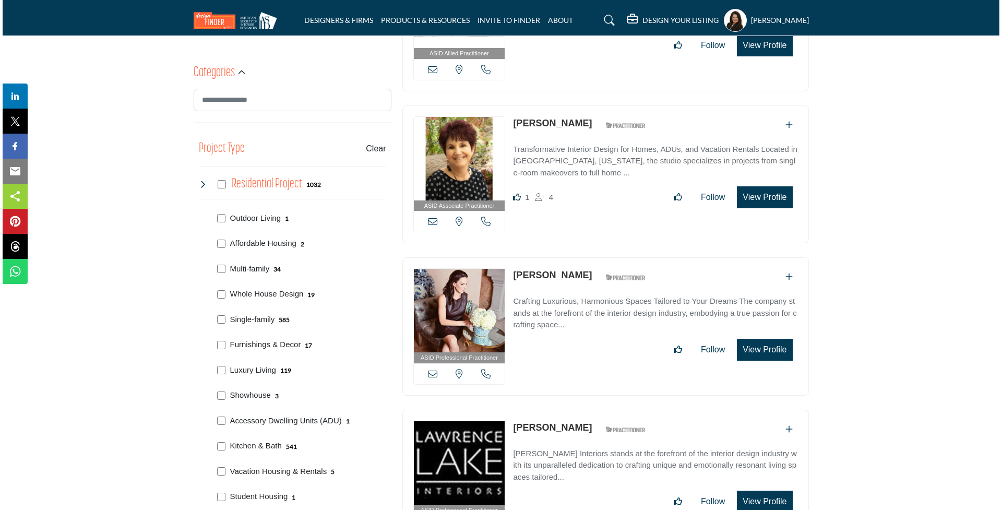
scroll to position [532, 0]
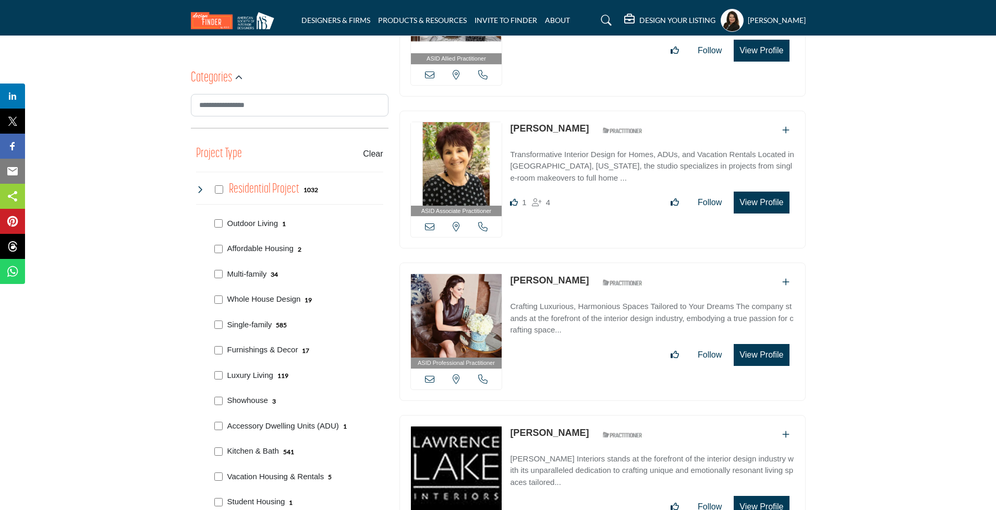
click at [771, 197] on button "View Profile" at bounding box center [761, 202] width 55 height 22
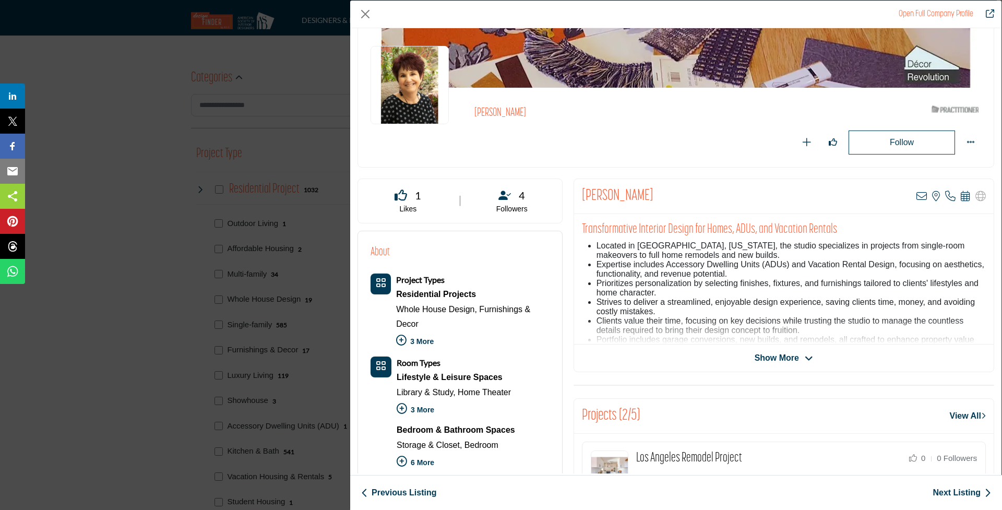
scroll to position [54, 0]
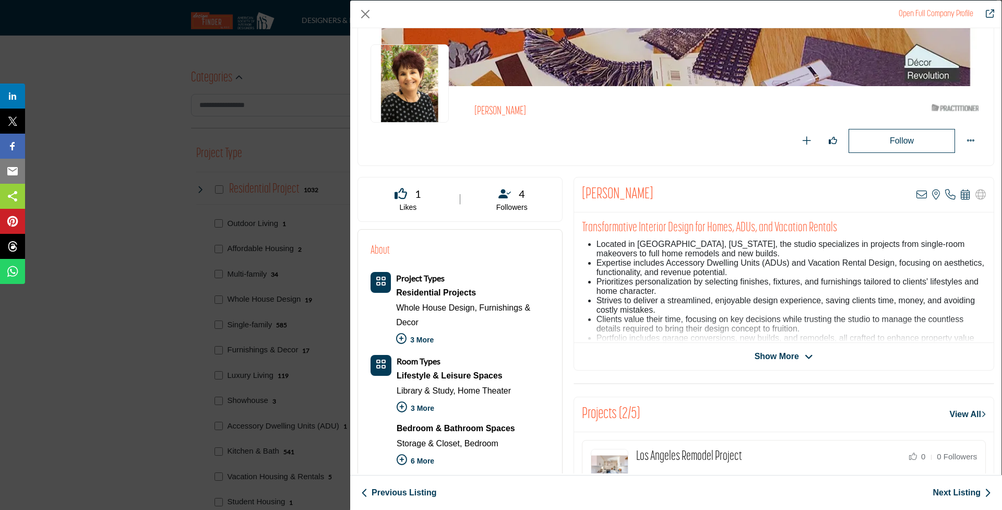
click at [759, 350] on span "Show More" at bounding box center [776, 356] width 44 height 13
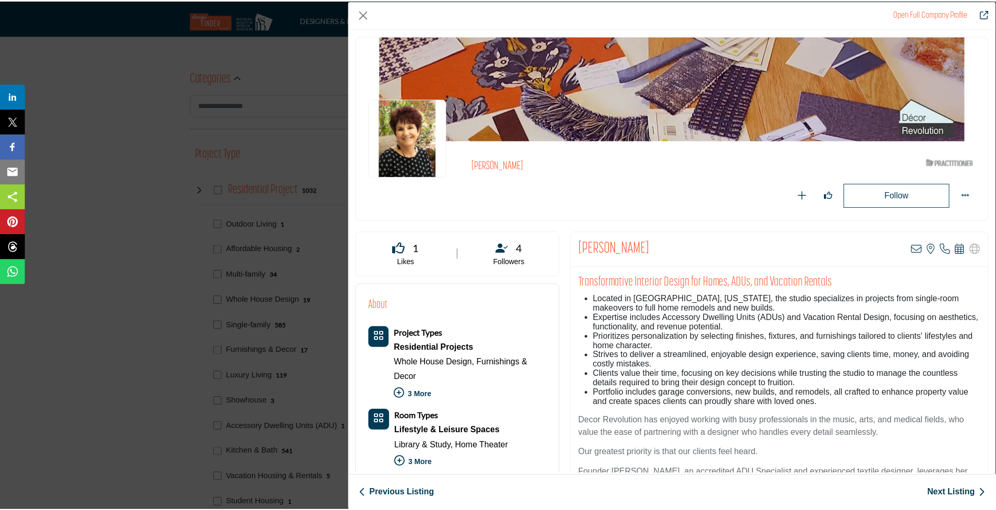
scroll to position [0, 0]
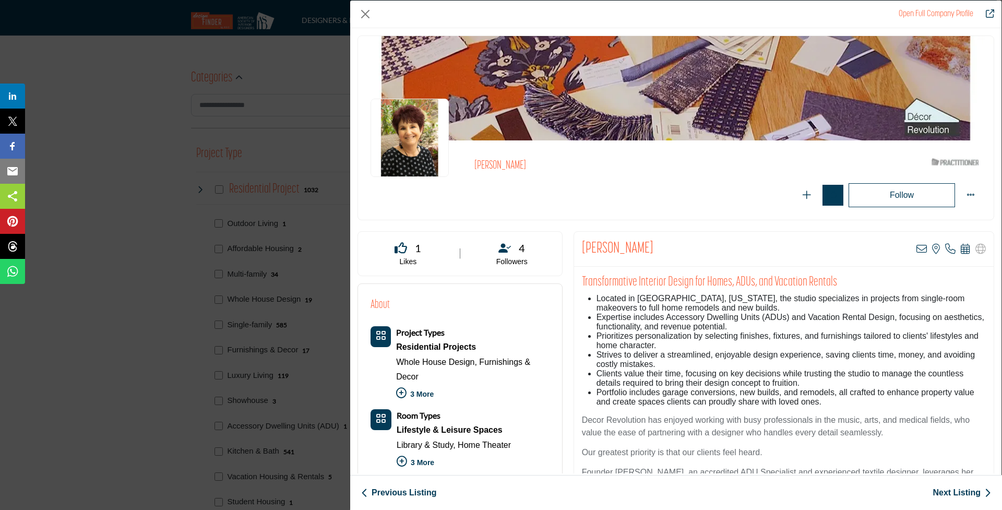
click at [828, 195] on icon "Like" at bounding box center [832, 194] width 8 height 8
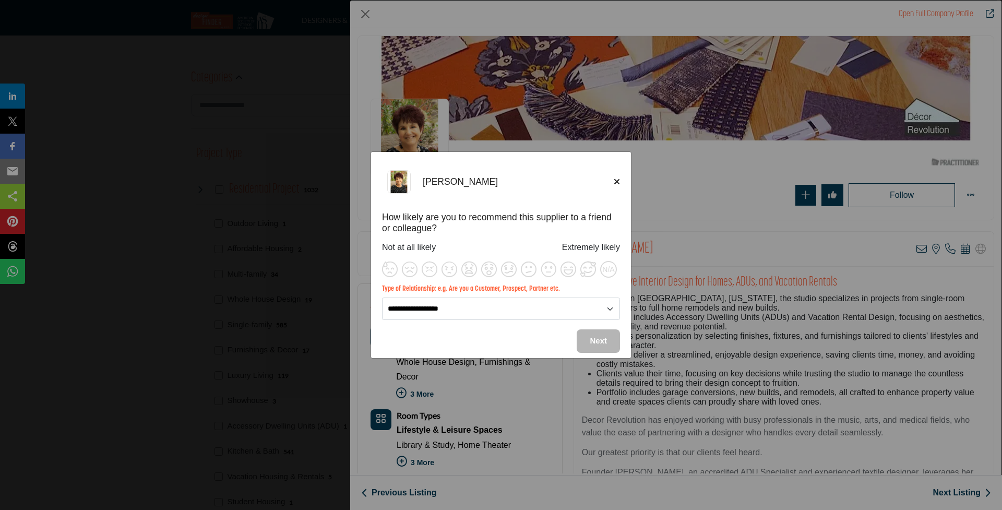
click at [616, 179] on icon "Close" at bounding box center [617, 181] width 6 height 8
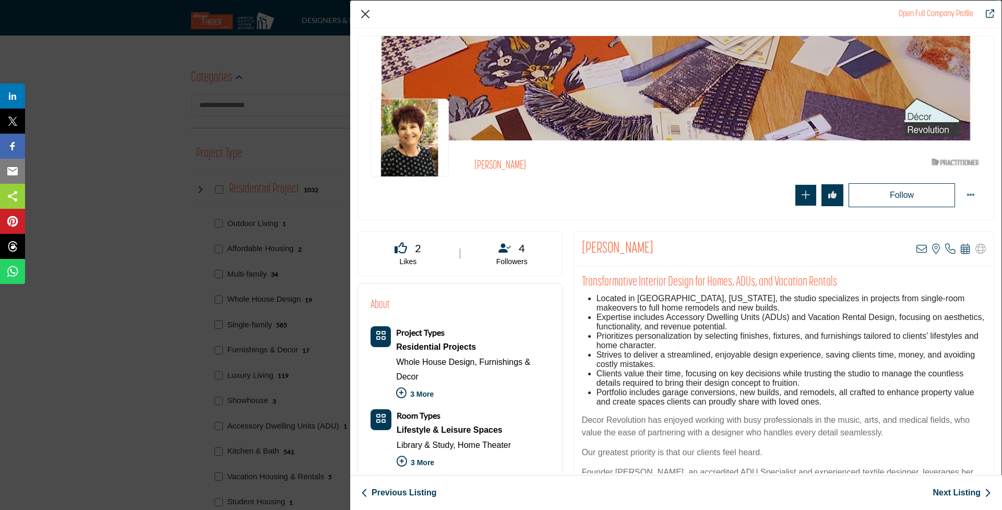
click at [367, 11] on button "Close" at bounding box center [365, 14] width 16 height 16
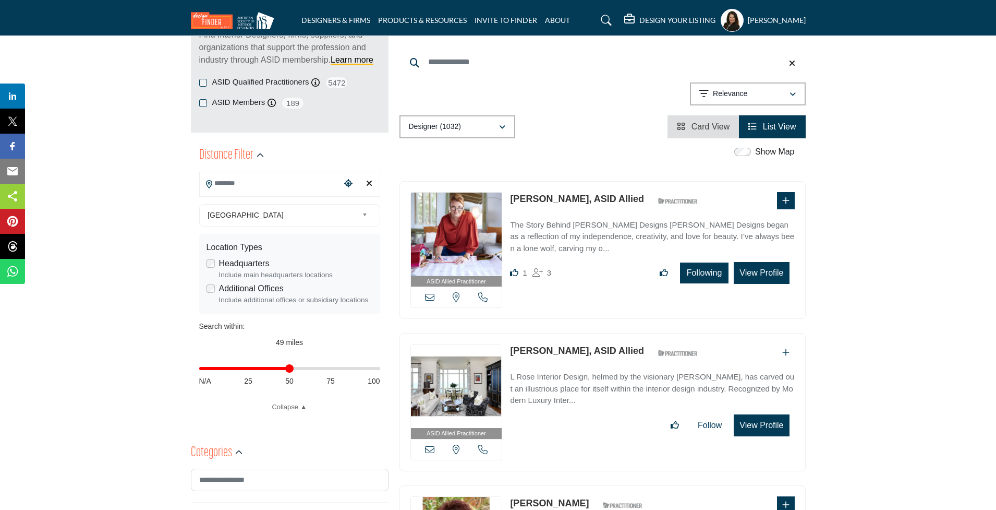
scroll to position [158, 0]
click at [723, 92] on p "Relevance" at bounding box center [730, 94] width 34 height 10
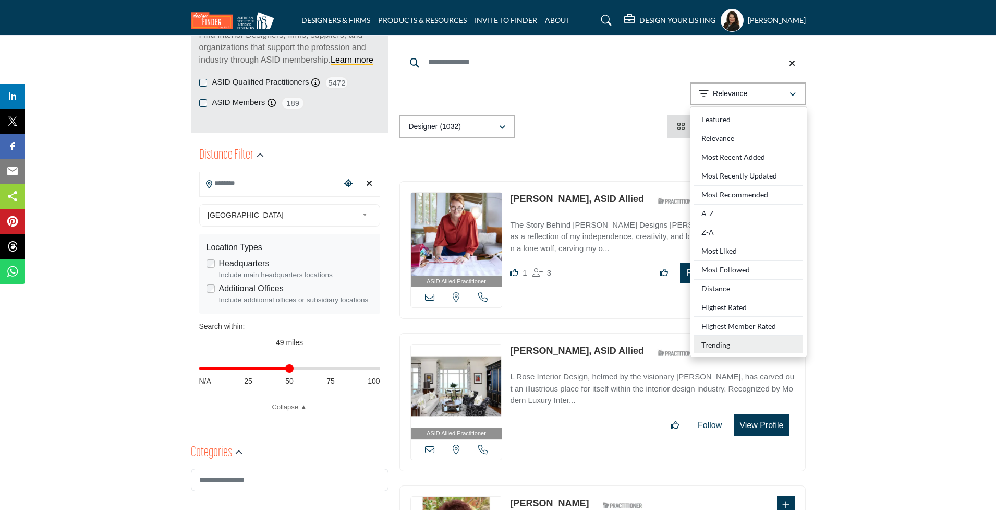
click at [737, 335] on div "Trending" at bounding box center [748, 343] width 109 height 17
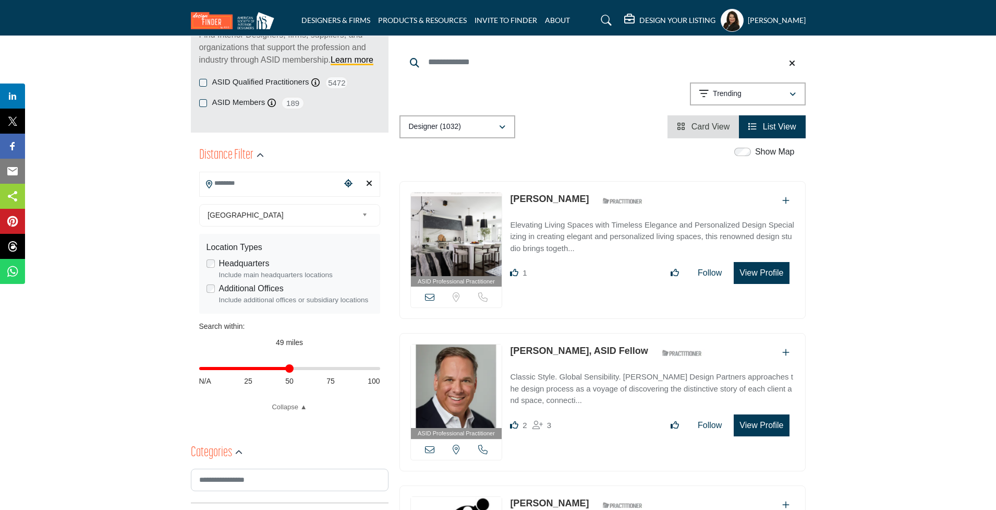
click at [560, 197] on link "[PERSON_NAME]" at bounding box center [549, 199] width 79 height 10
